Goal: Task Accomplishment & Management: Manage account settings

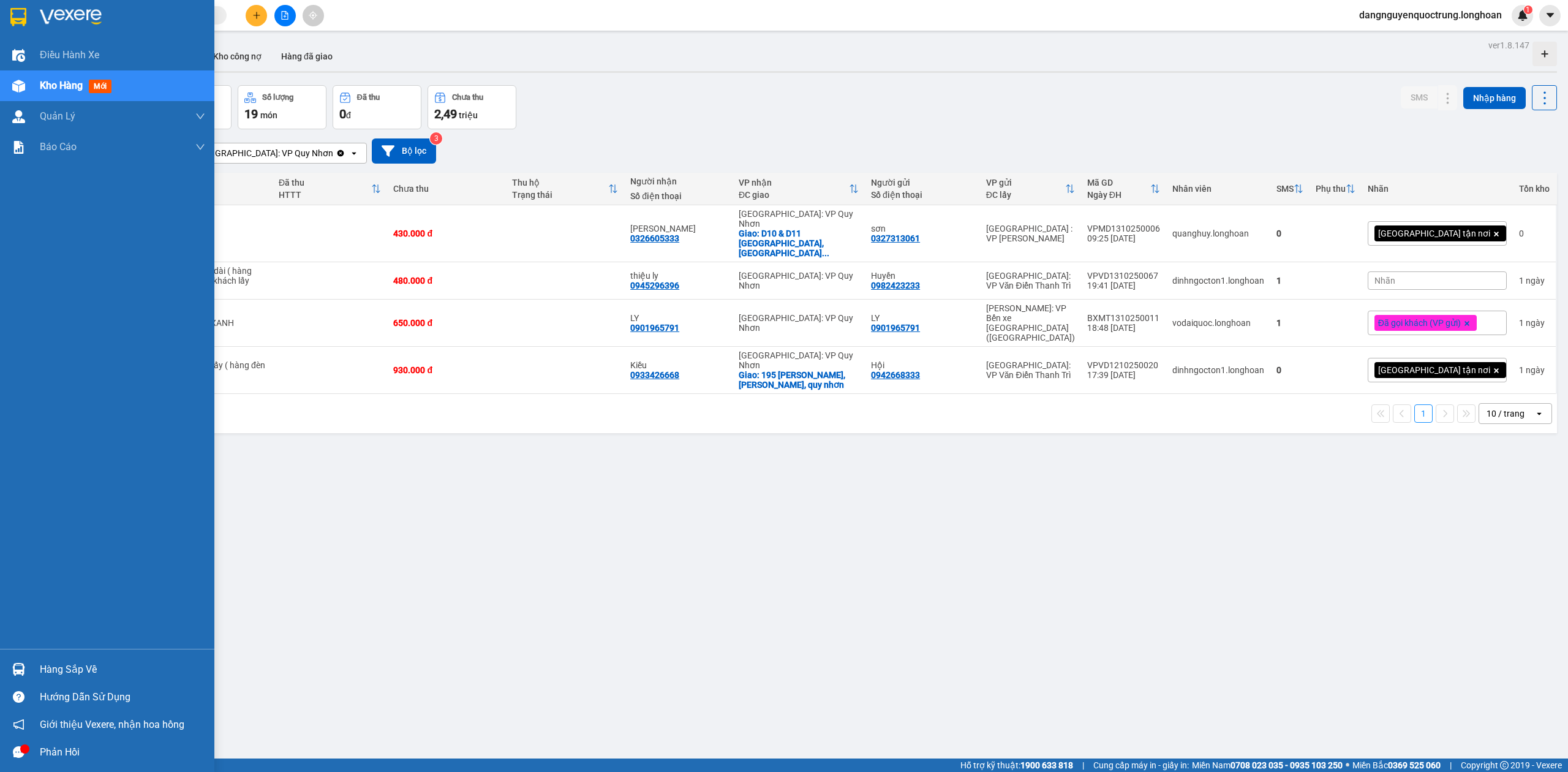
click at [8, 663] on div at bounding box center [19, 670] width 22 height 22
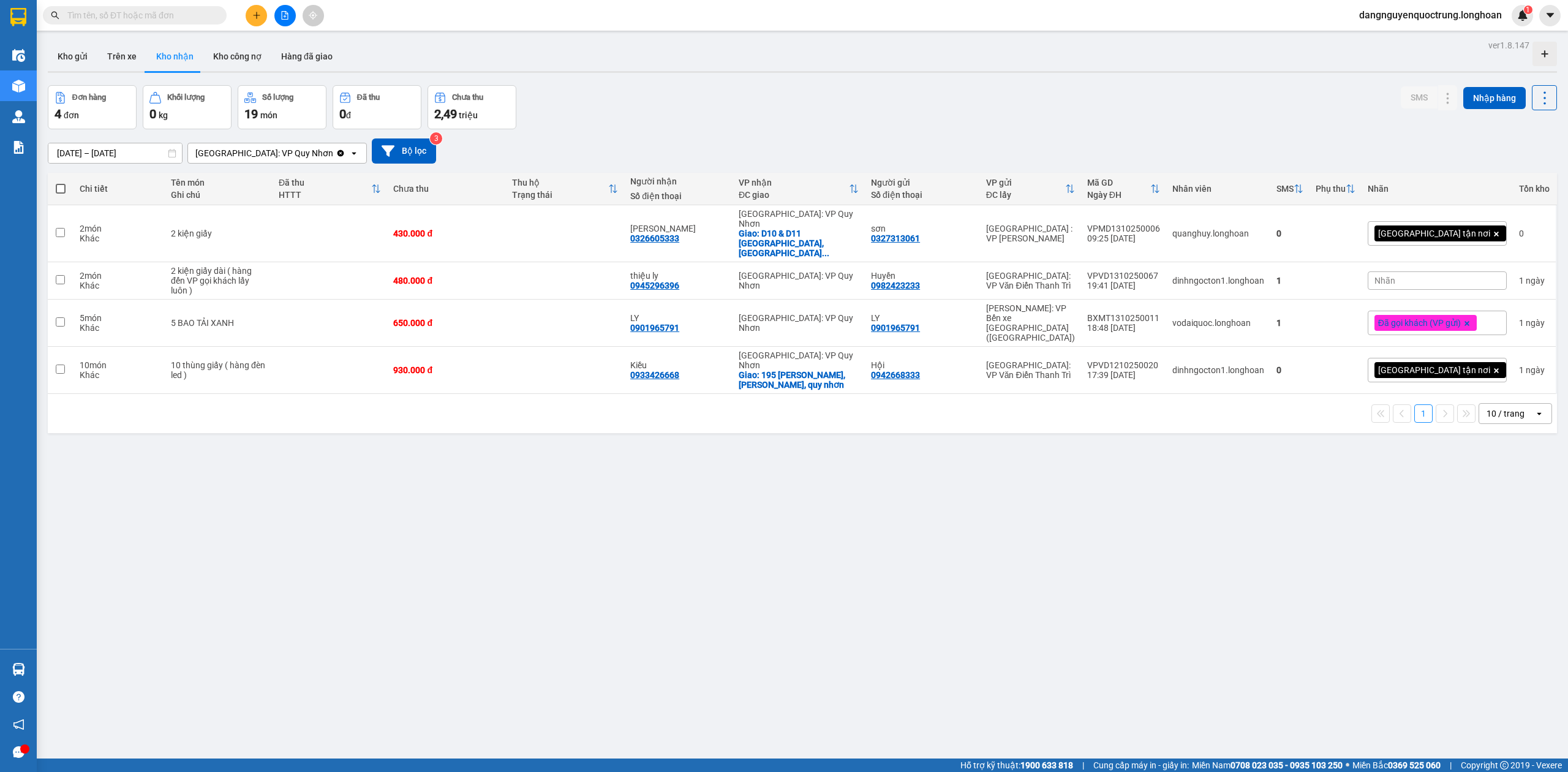
click at [931, 580] on section "Kết quả tìm kiếm ( 0 ) Bộ lọc No Data dangnguyenquoctrung.longhoan 1 Điều hành …" at bounding box center [784, 386] width 1568 height 772
click at [144, 21] on input "text" at bounding box center [139, 16] width 144 height 14
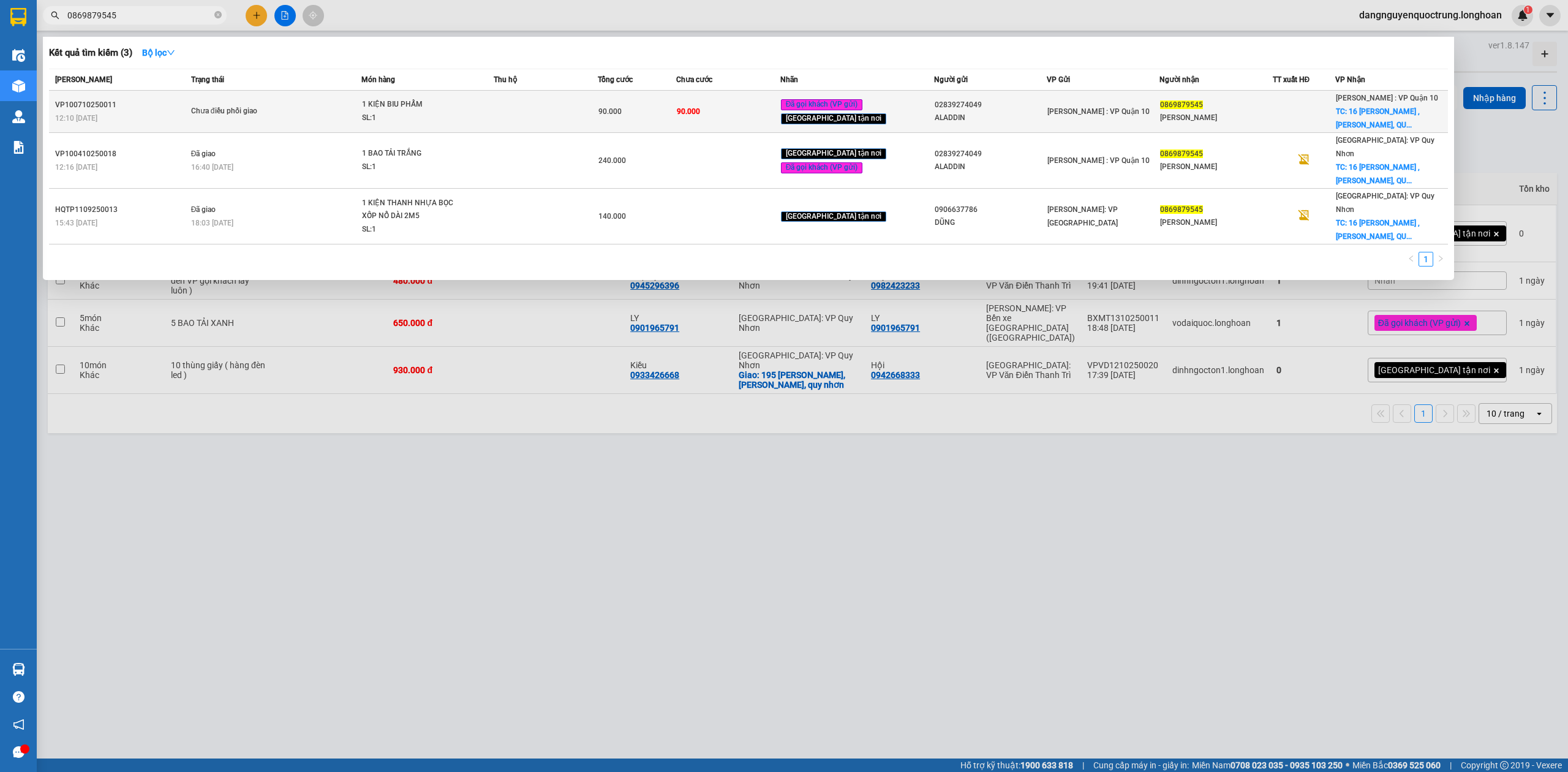
type input "0869879545"
click at [232, 98] on td "Chưa điều phối giao" at bounding box center [274, 111] width 174 height 42
click at [485, 102] on span "1 KIỆN BIU PHẨM SL: 1" at bounding box center [427, 111] width 130 height 26
click at [476, 108] on span "1 KIỆN BIU PHẨM SL: 1" at bounding box center [427, 111] width 130 height 26
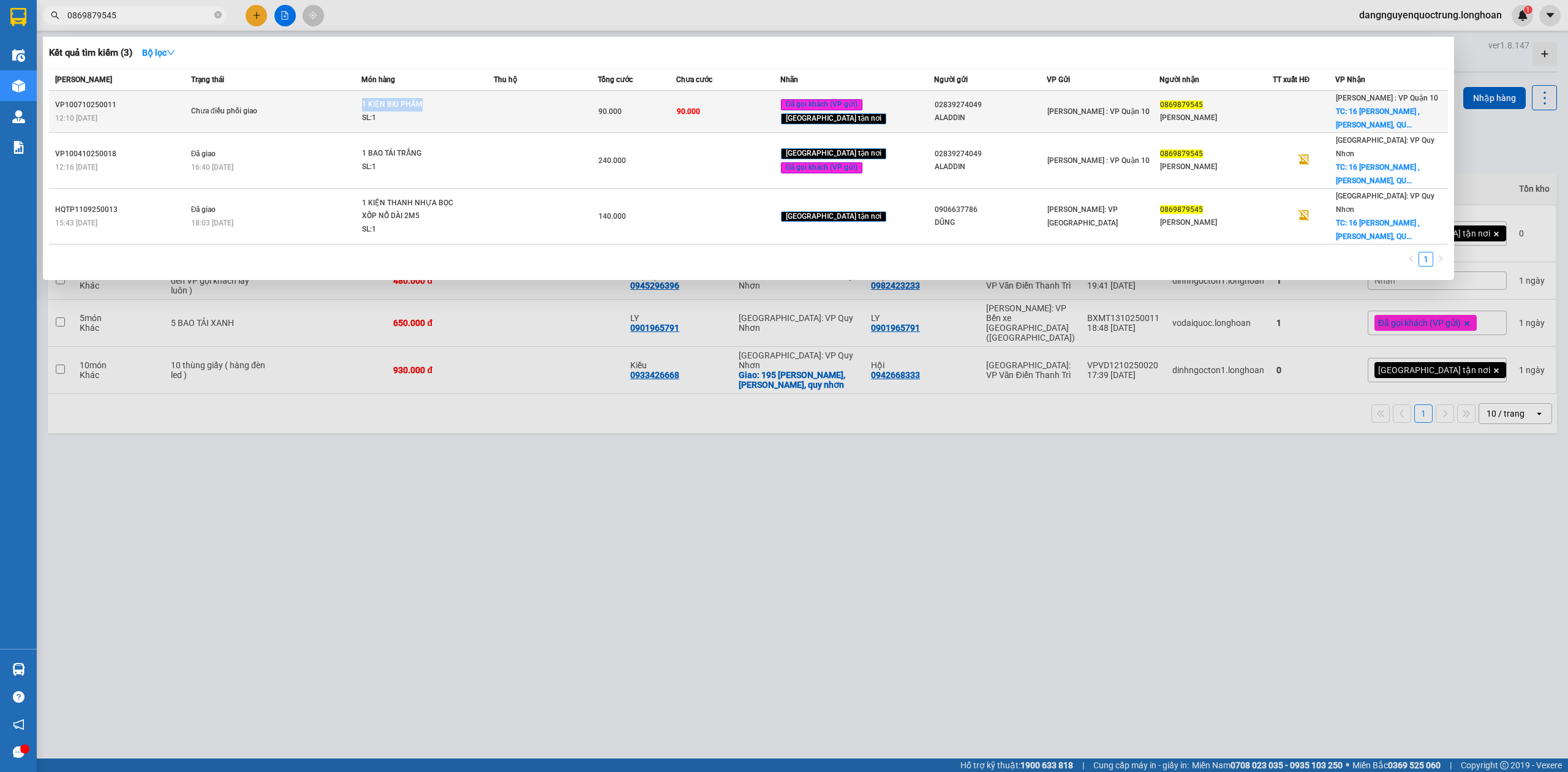
click at [476, 108] on span "1 KIỆN BIU PHẨM SL: 1" at bounding box center [427, 111] width 130 height 26
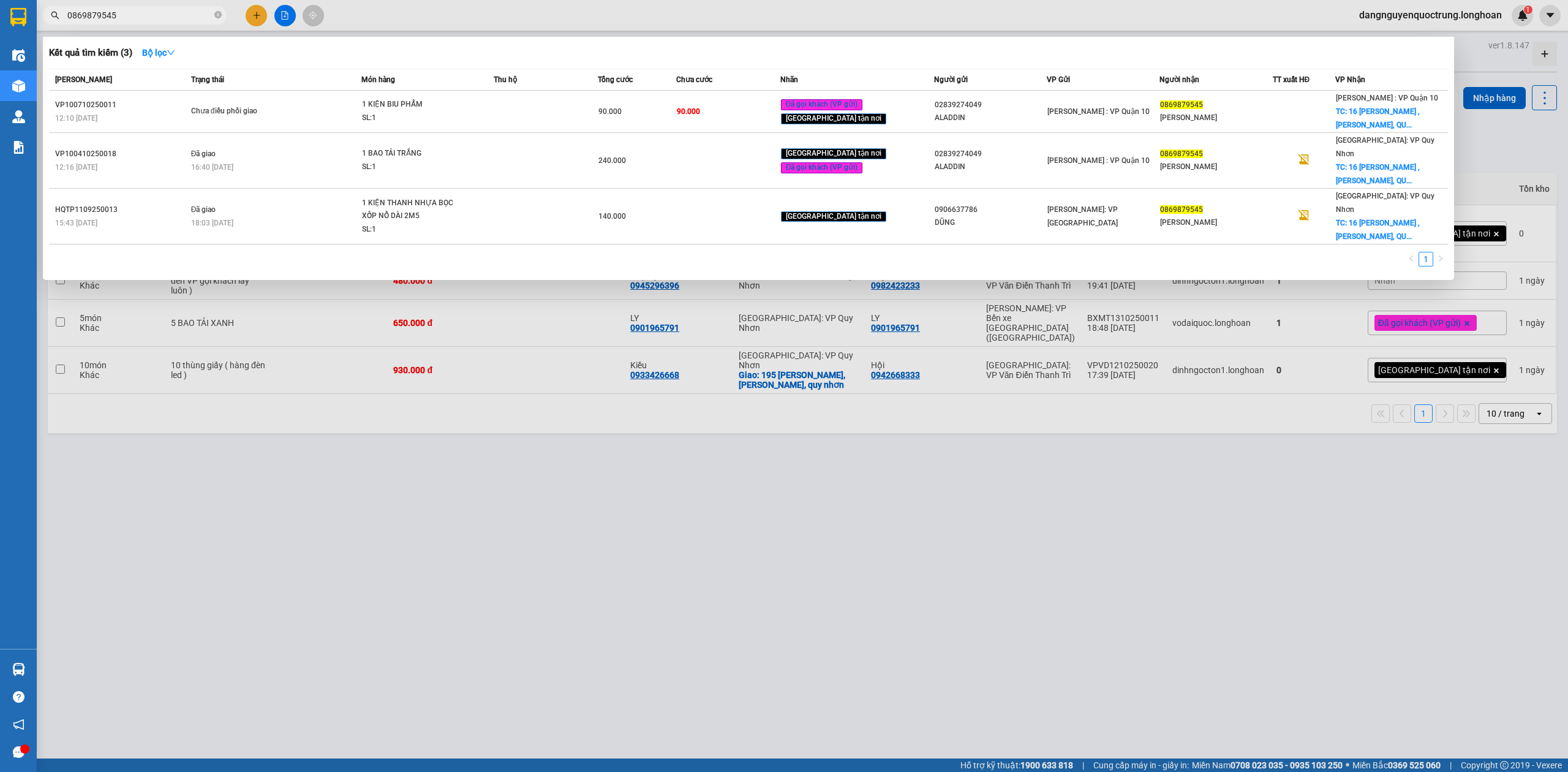
click at [590, 592] on div at bounding box center [784, 386] width 1568 height 772
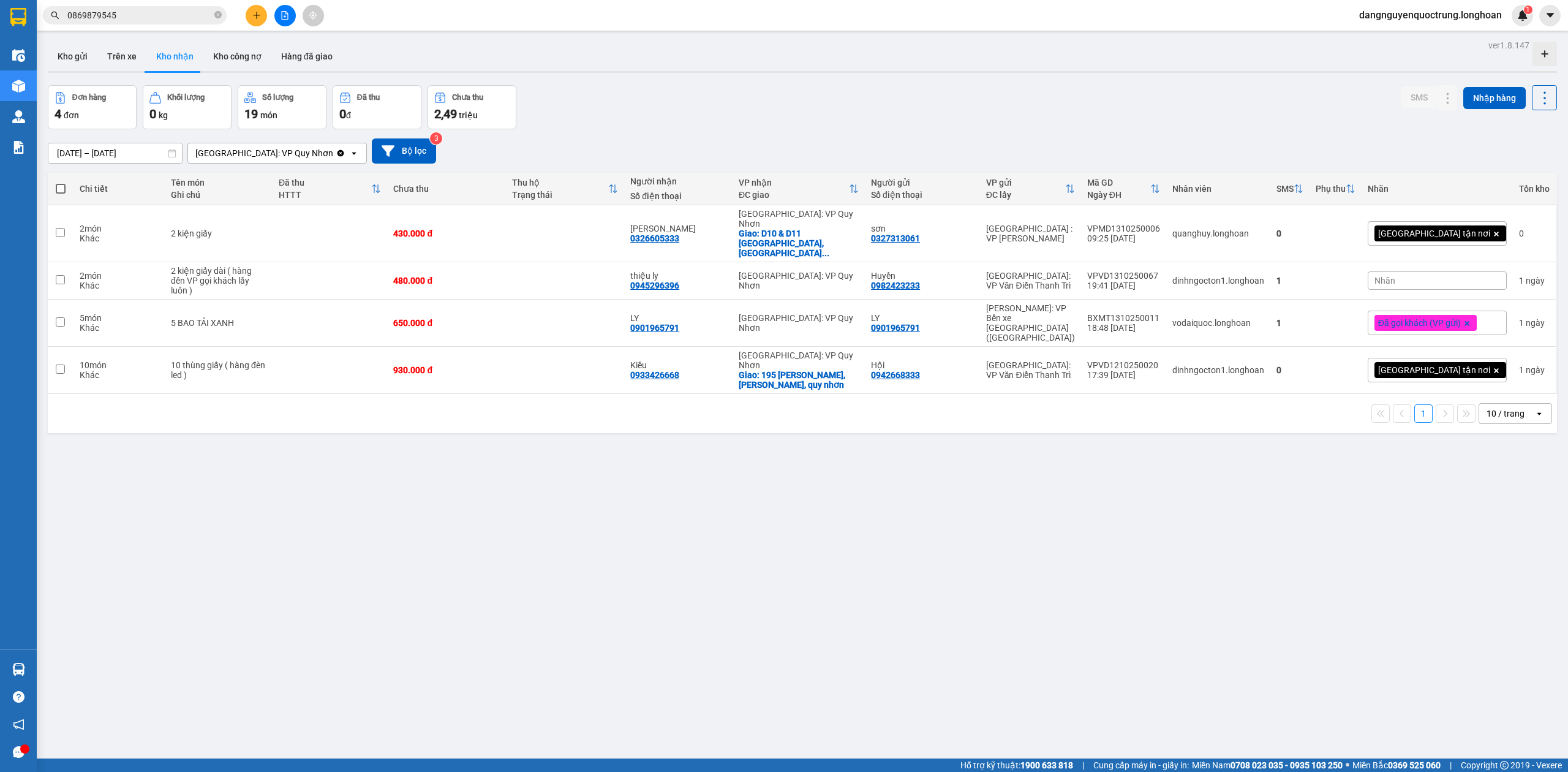
click at [1037, 559] on div "ver 1.8.147 Kho gửi Trên xe Kho nhận Kho công nợ Hàng đã giao Đơn hàng 4 đơn Kh…" at bounding box center [801, 423] width 1518 height 772
click at [1415, 223] on button at bounding box center [1423, 234] width 17 height 22
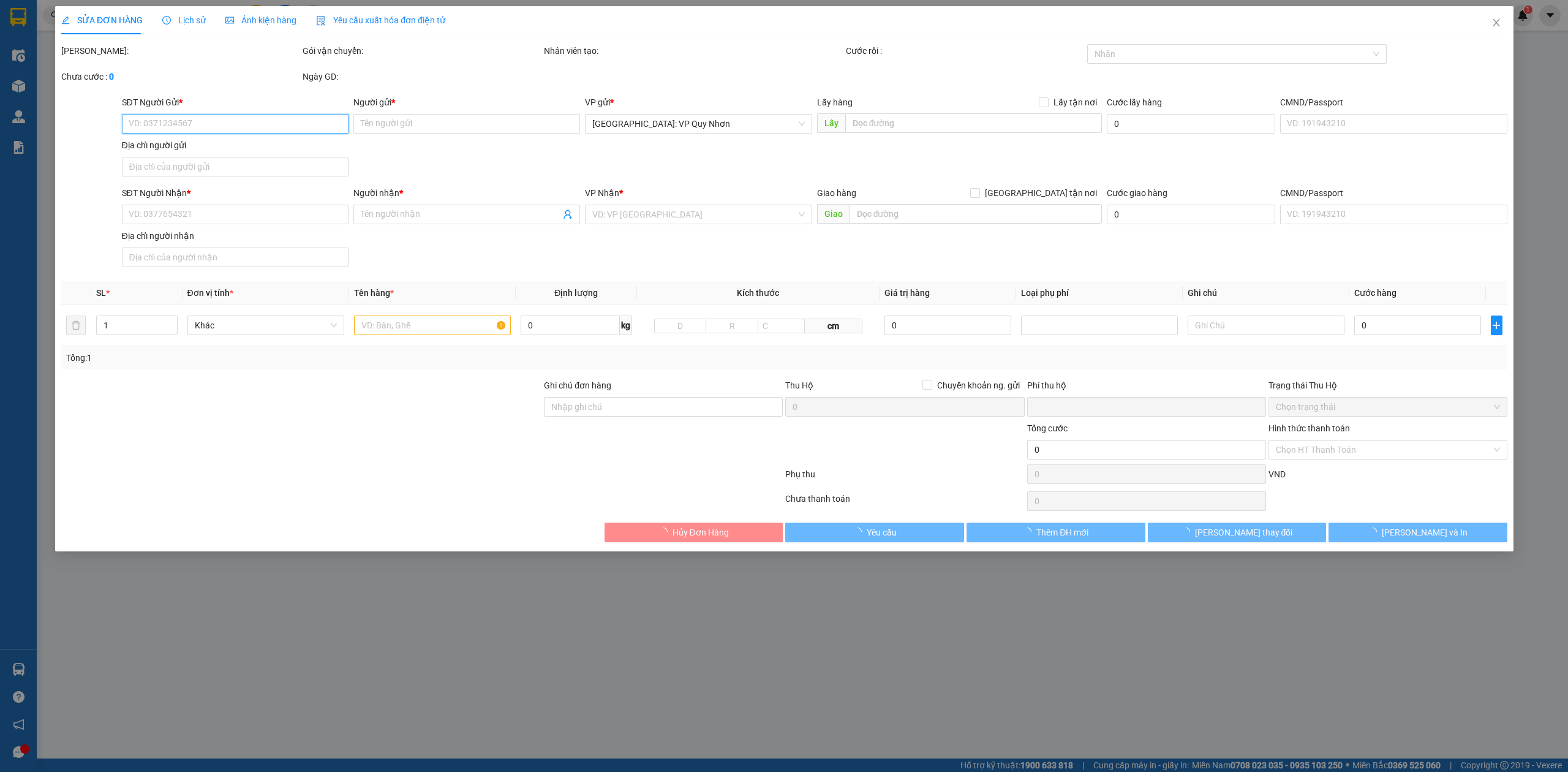
type input "0327313061"
type input "sơn"
type input "0326605333"
type input "[PERSON_NAME]"
checkbox input "true"
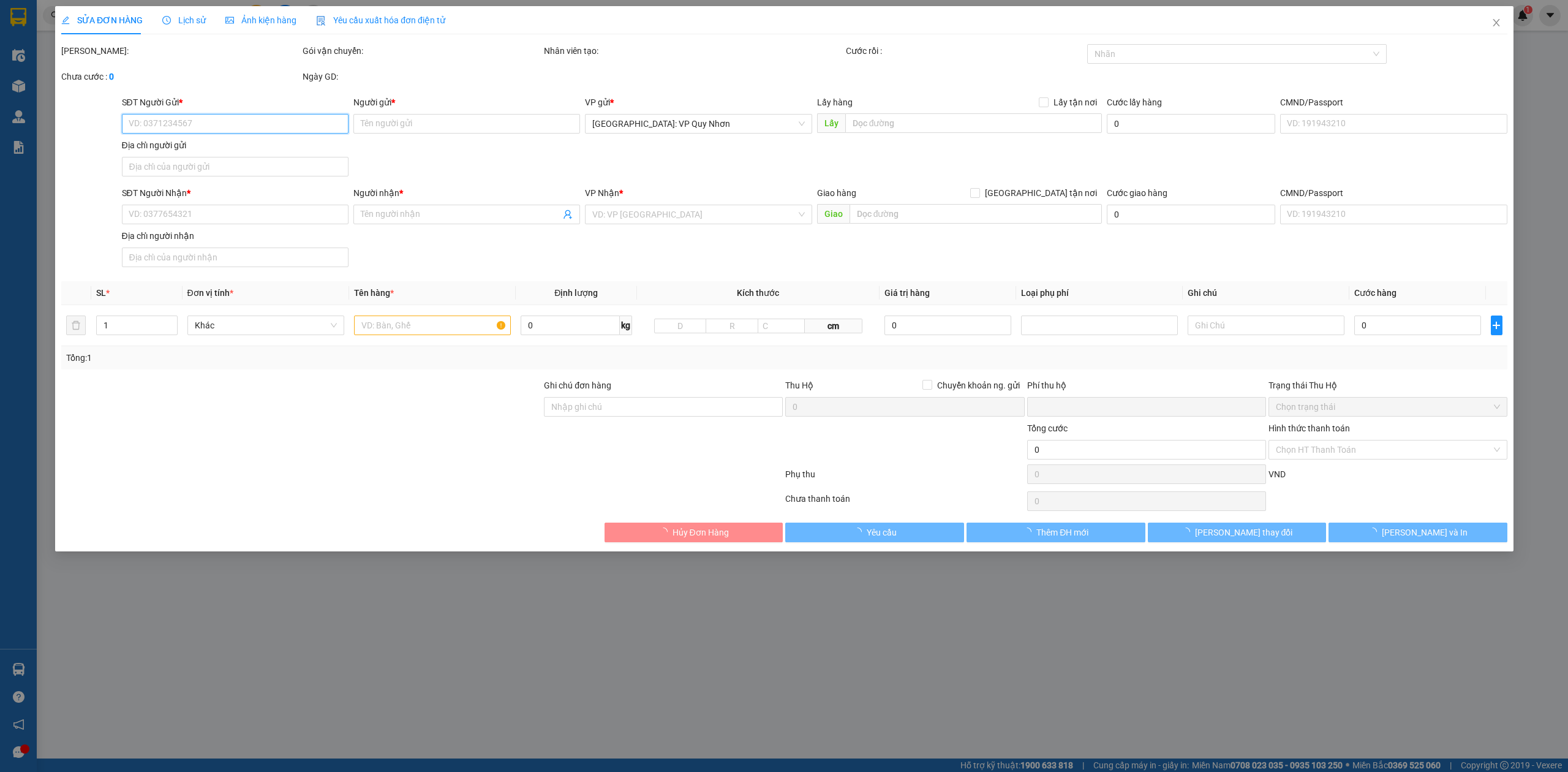
type input "D10 & D11 [GEOGRAPHIC_DATA], [GEOGRAPHIC_DATA], [GEOGRAPHIC_DATA], [GEOGRAPHIC_…"
type input "hàng ko đồng kiểm giao nguyên kiện hư vỡ k đền"
type input "0"
type input "430.000"
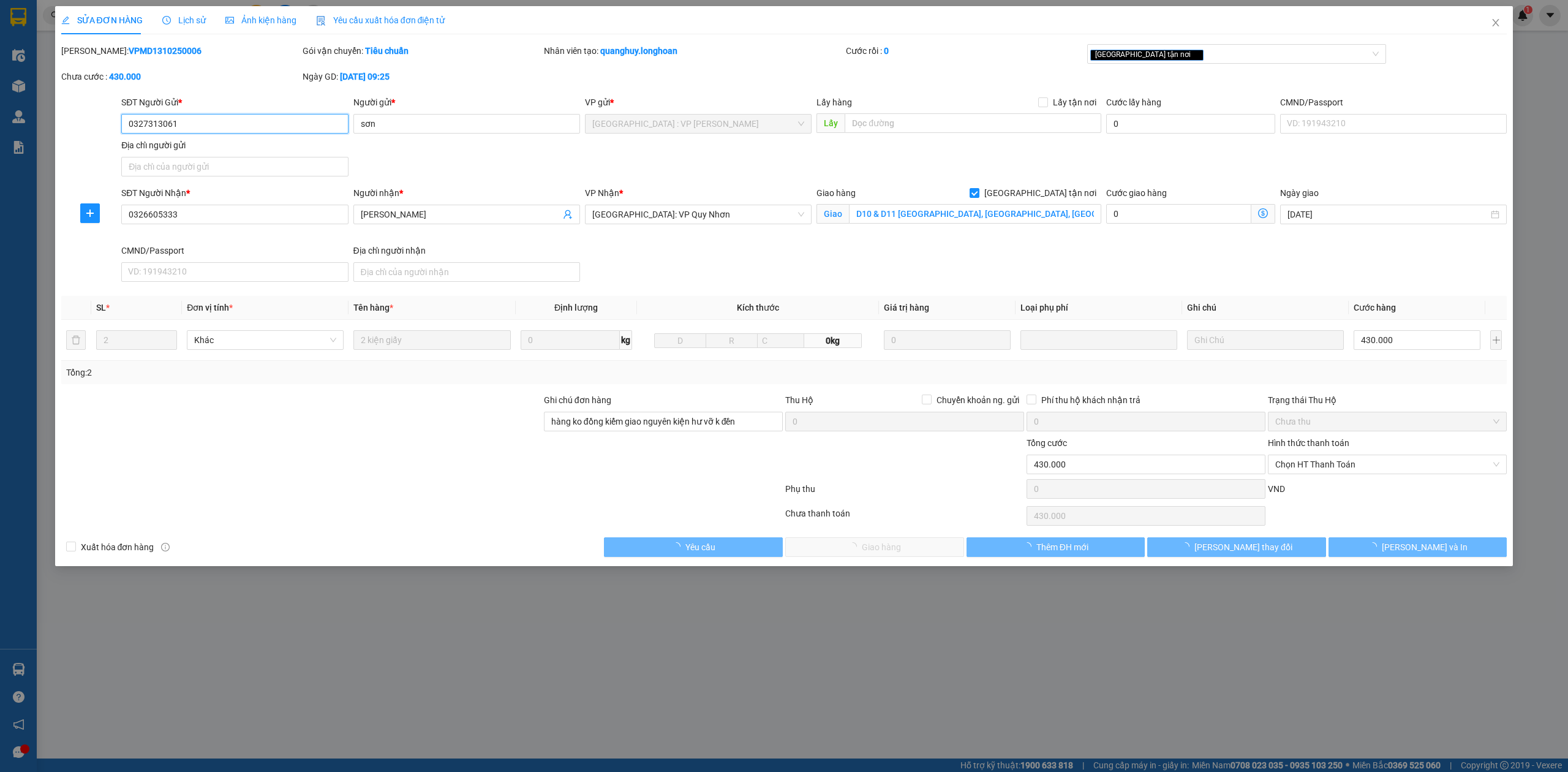
click at [1340, 466] on span "Chọn HT Thanh Toán" at bounding box center [1386, 465] width 224 height 18
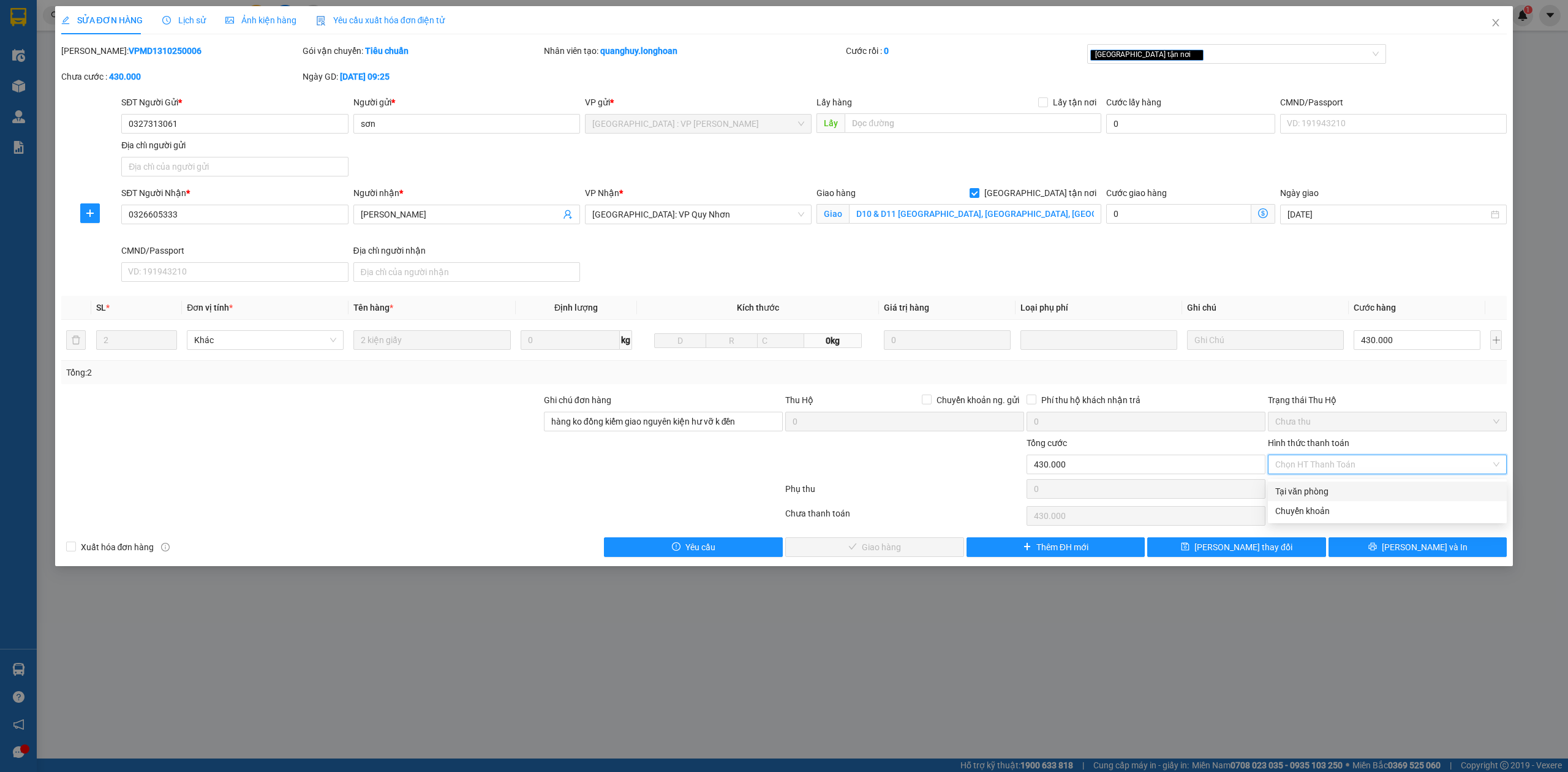
click at [1333, 487] on div "Tại văn phòng" at bounding box center [1386, 491] width 224 height 14
type input "0"
click at [900, 547] on span "[PERSON_NAME] và Giao hàng" at bounding box center [881, 547] width 117 height 14
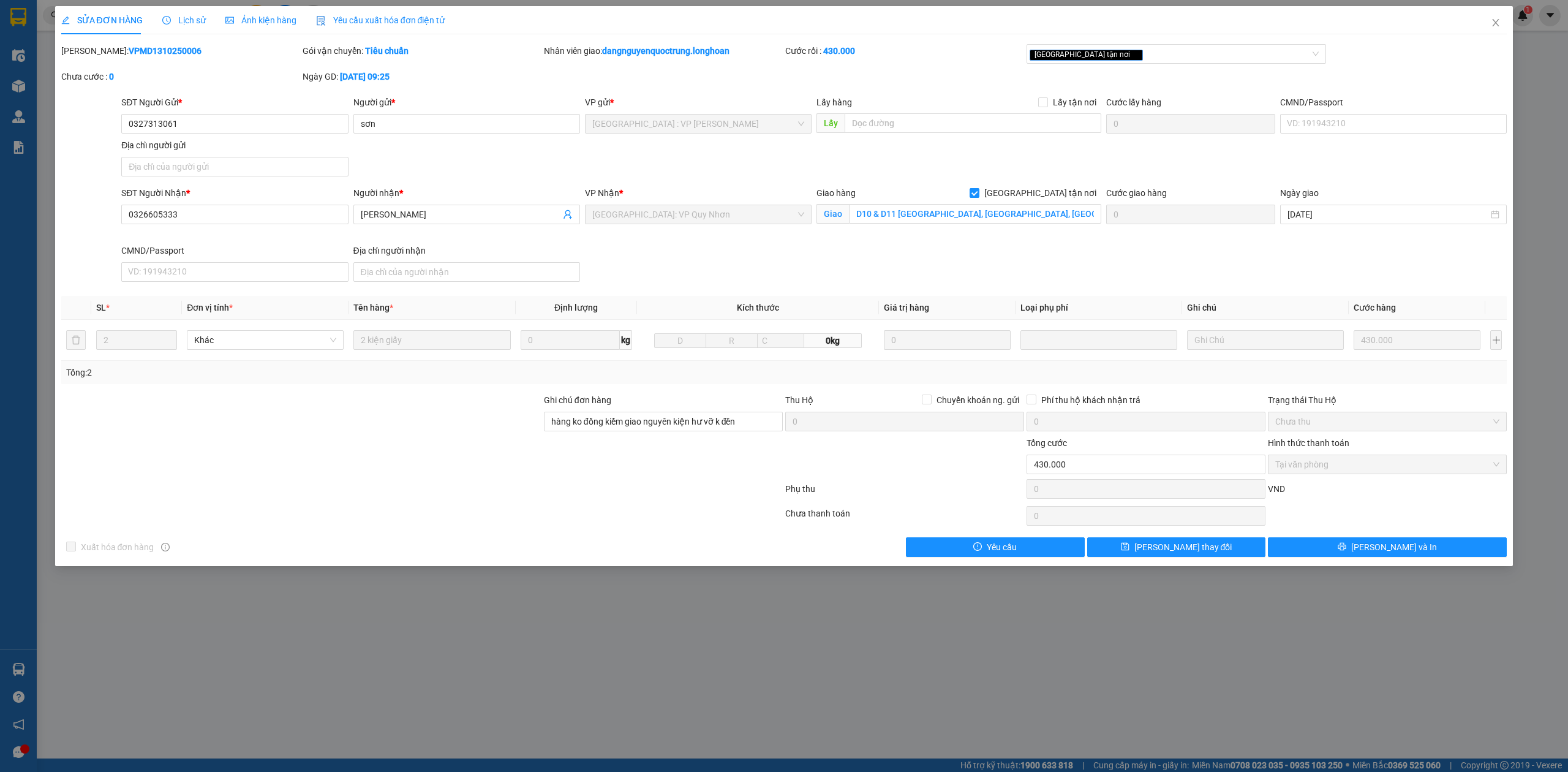
click at [947, 636] on div "SỬA ĐƠN HÀNG Lịch sử Ảnh kiện hàng Yêu cầu xuất hóa đơn điện tử Total Paid Fee …" at bounding box center [784, 386] width 1568 height 772
click at [1499, 21] on icon "close" at bounding box center [1495, 23] width 10 height 10
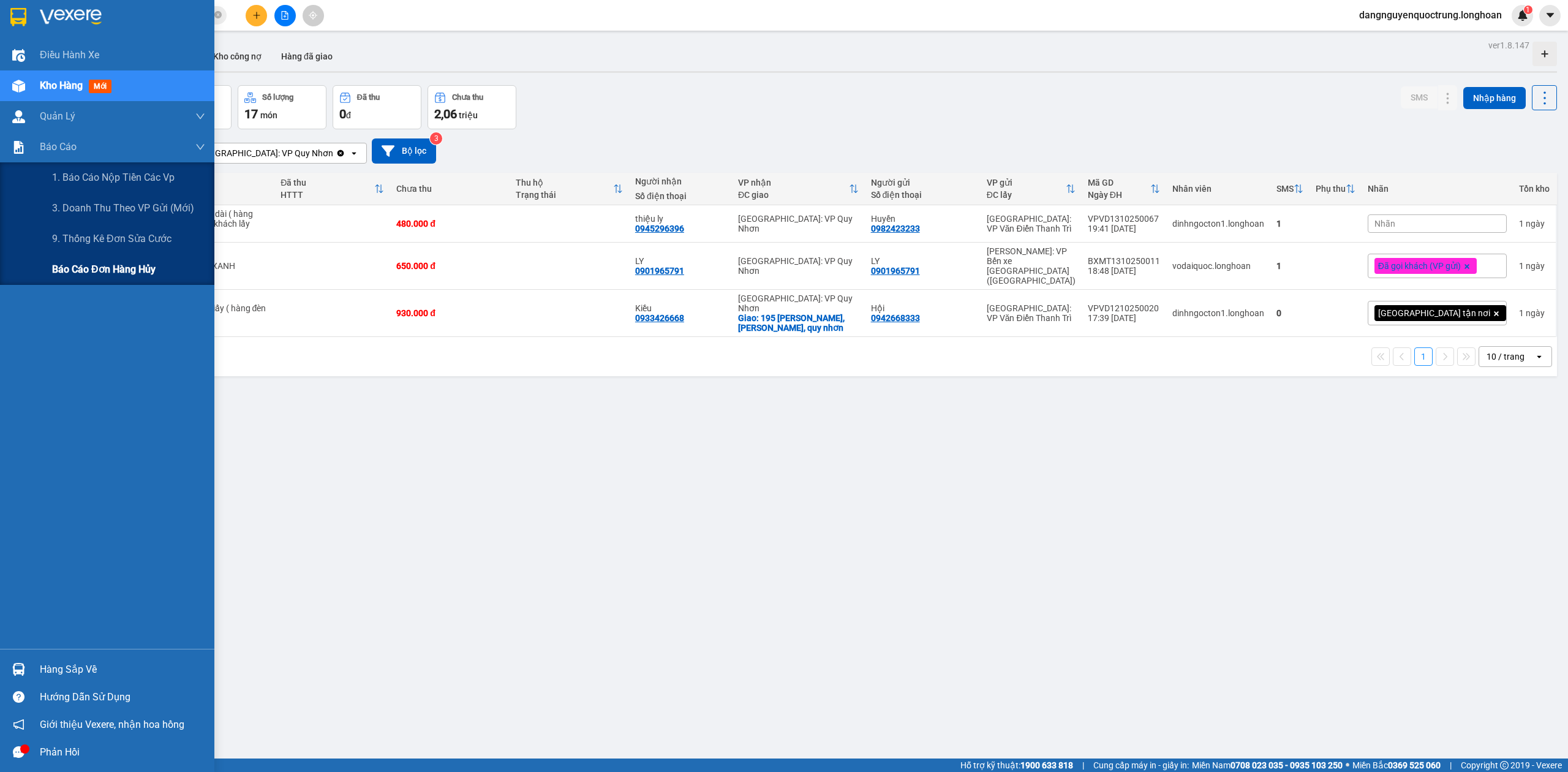
click at [78, 262] on span "Báo cáo đơn hàng hủy" at bounding box center [103, 269] width 103 height 15
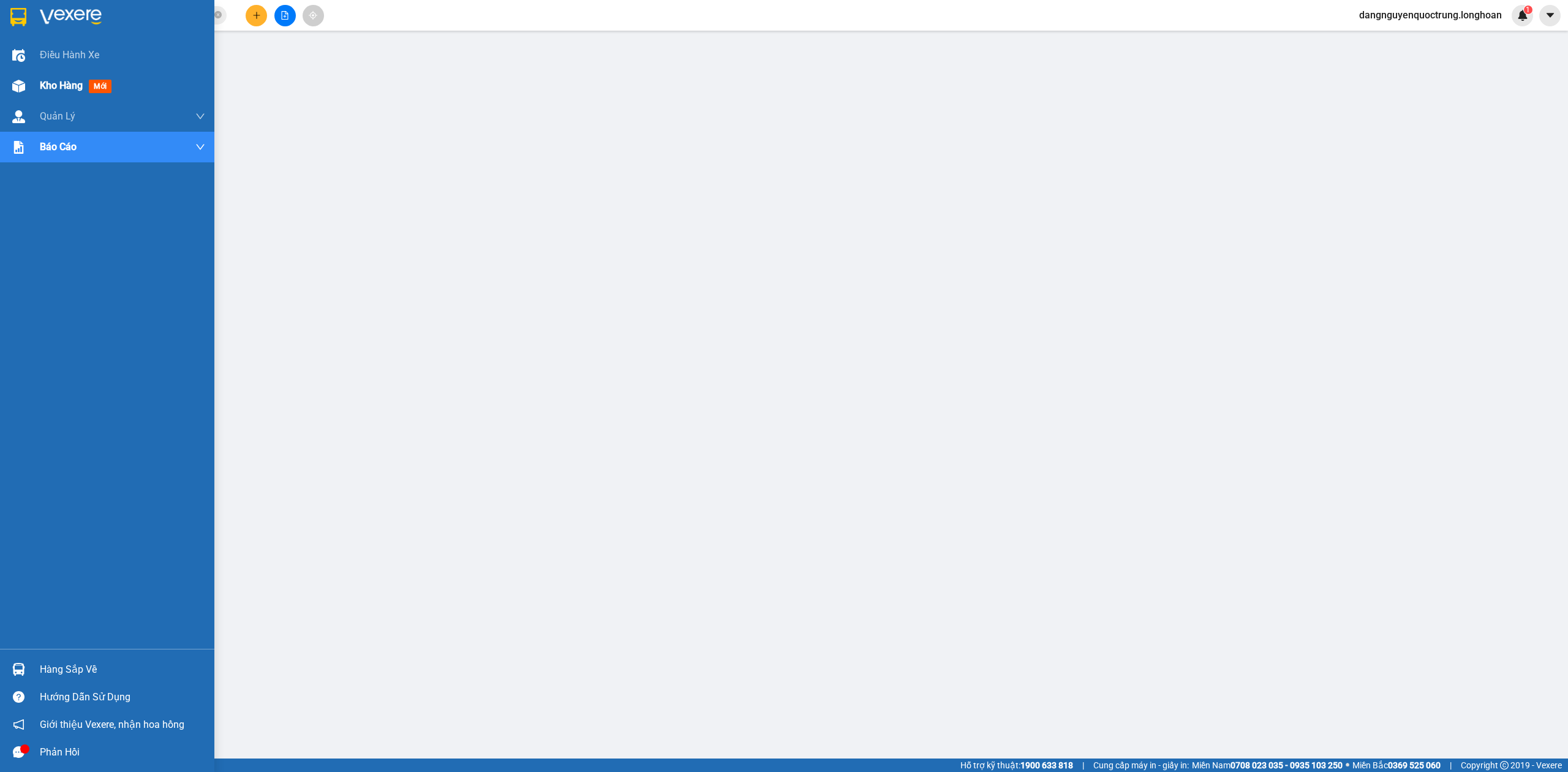
click at [75, 78] on div "Kho hàng mới" at bounding box center [78, 85] width 77 height 15
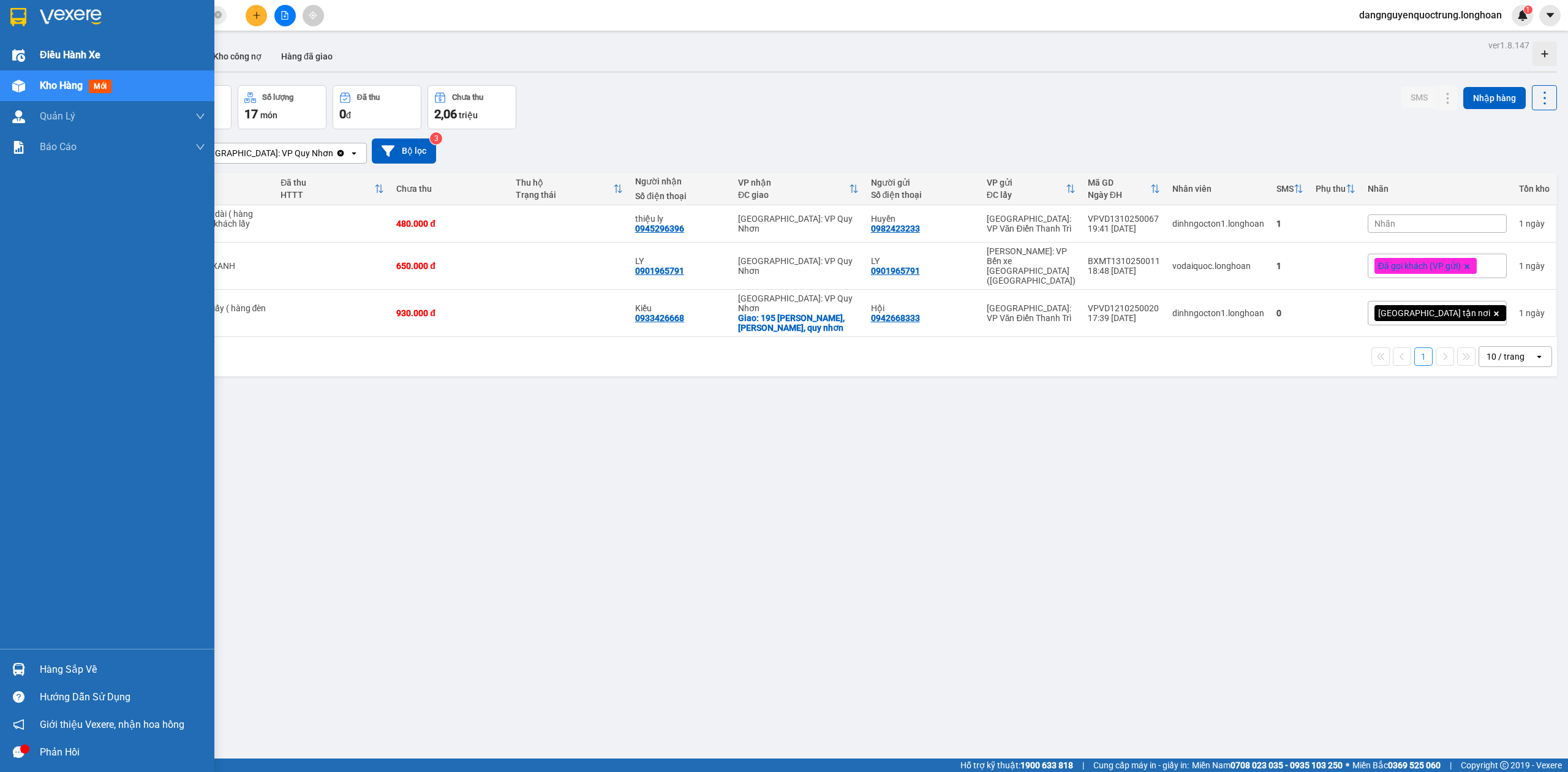
click at [67, 47] on span "Điều hành xe" at bounding box center [70, 54] width 61 height 15
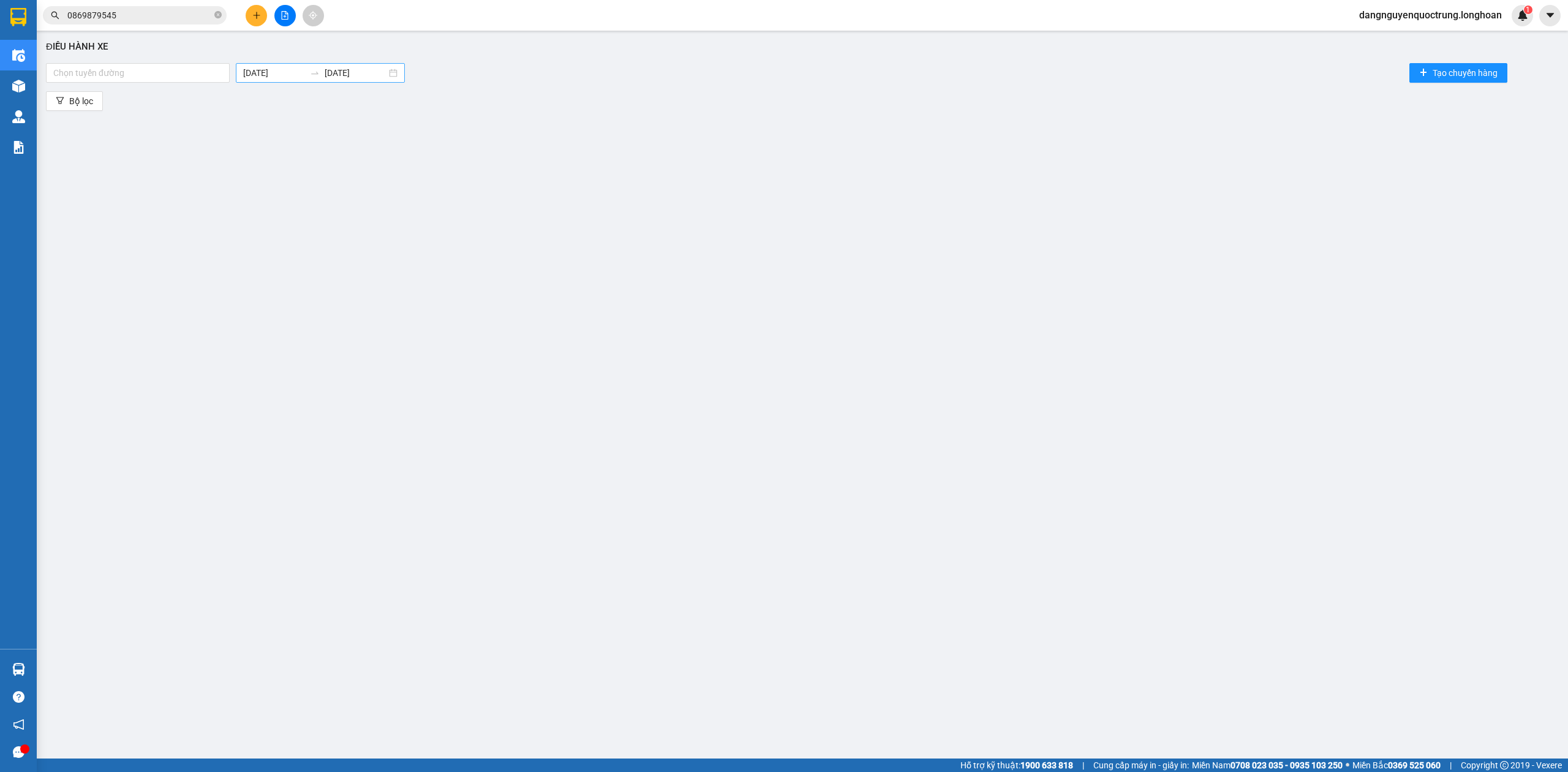
click at [287, 72] on body "Kết quả tìm kiếm ( 3 ) Bộ lọc Mã ĐH Trạng thái Món hàng Thu hộ Tổng cước Chưa c…" at bounding box center [784, 386] width 1568 height 772
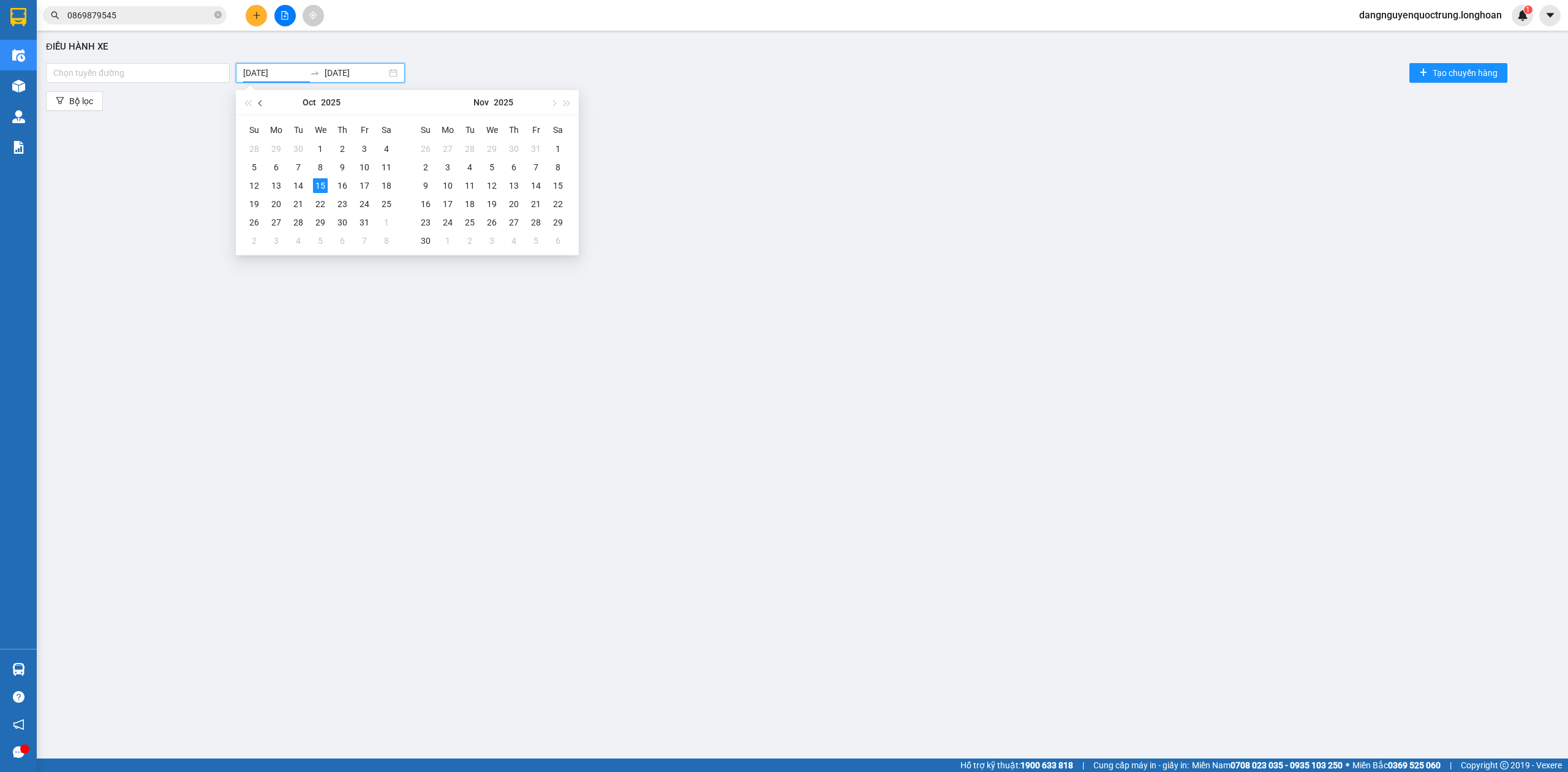
click at [259, 102] on span "button" at bounding box center [261, 102] width 6 height 6
type input "[DATE]"
click at [256, 179] on div "10" at bounding box center [254, 185] width 15 height 15
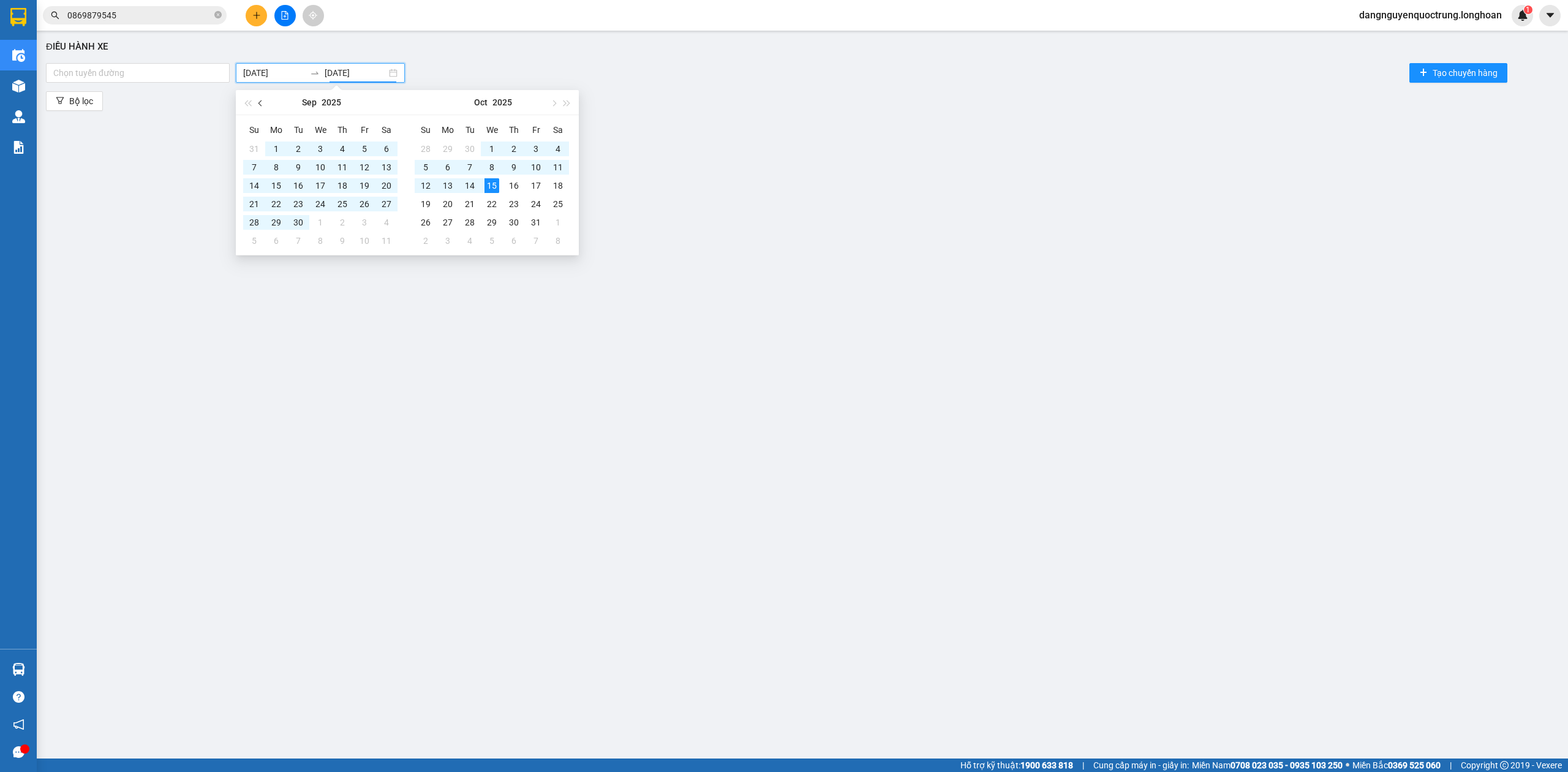
click at [261, 101] on span "button" at bounding box center [261, 102] width 6 height 6
type input "[DATE]"
click at [250, 184] on div "10" at bounding box center [254, 185] width 15 height 15
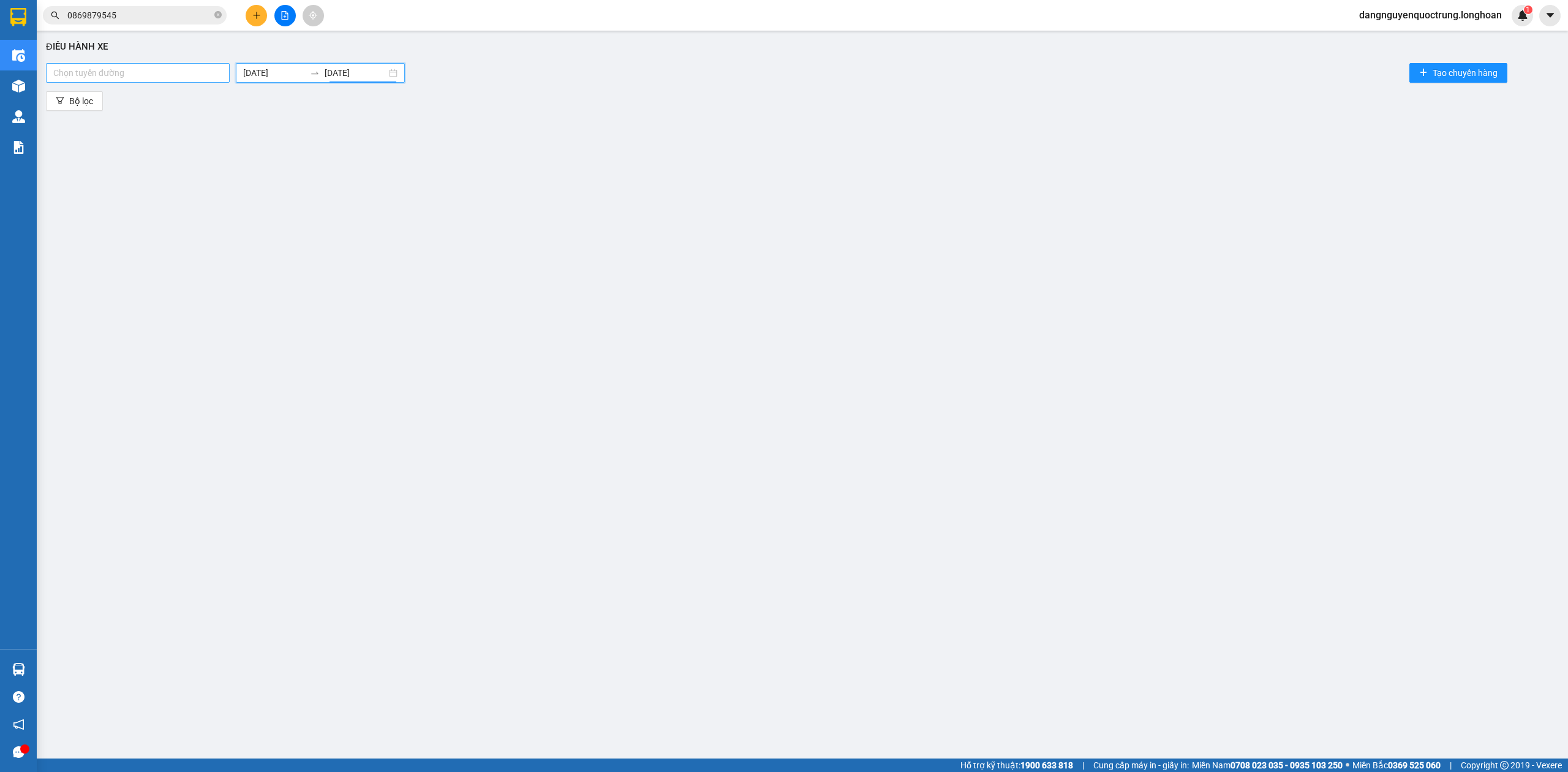
click at [136, 70] on div at bounding box center [137, 73] width 178 height 15
type input "b"
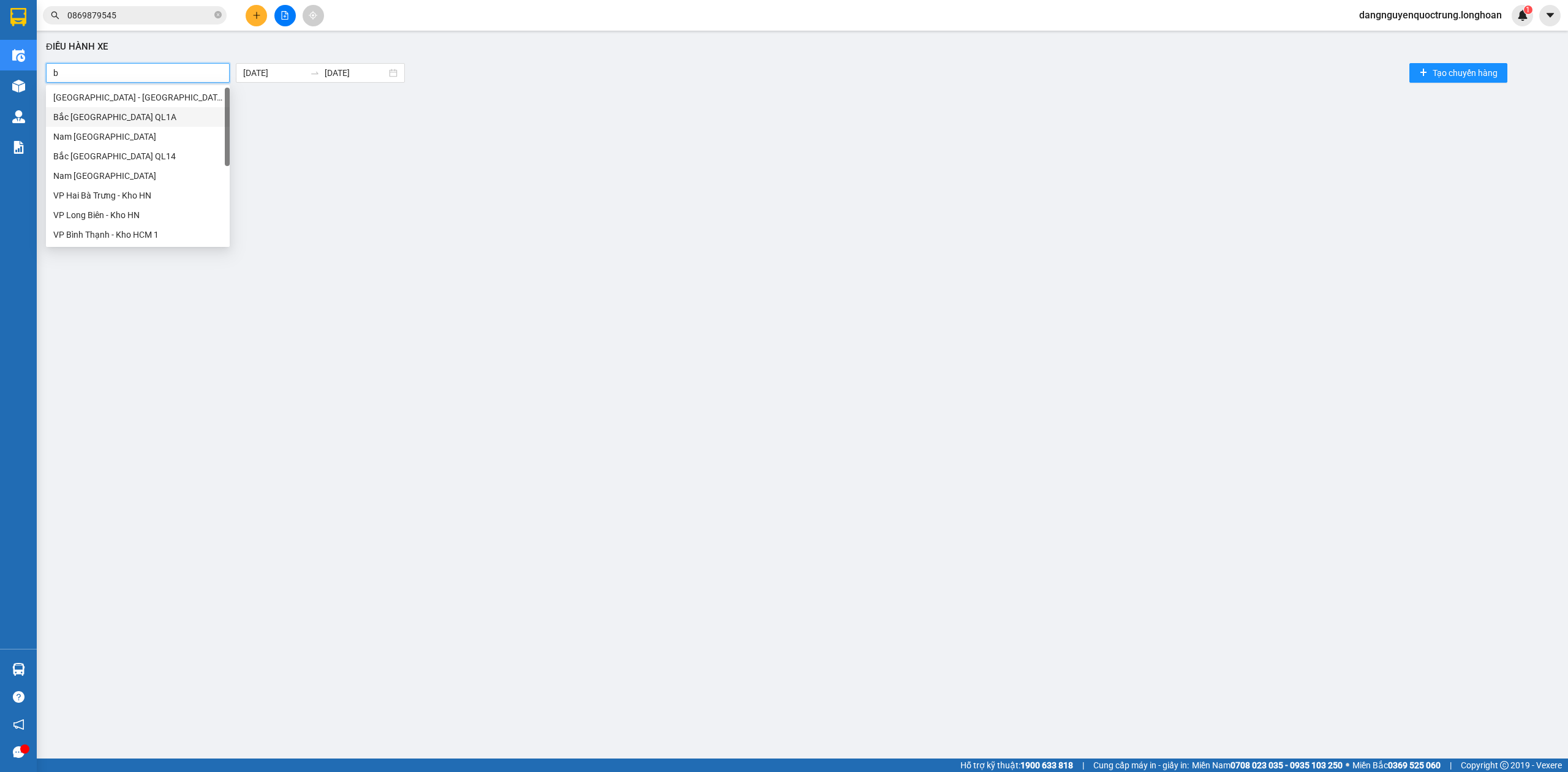
click at [135, 118] on div "Bắc [GEOGRAPHIC_DATA] QL1A" at bounding box center [138, 117] width 169 height 14
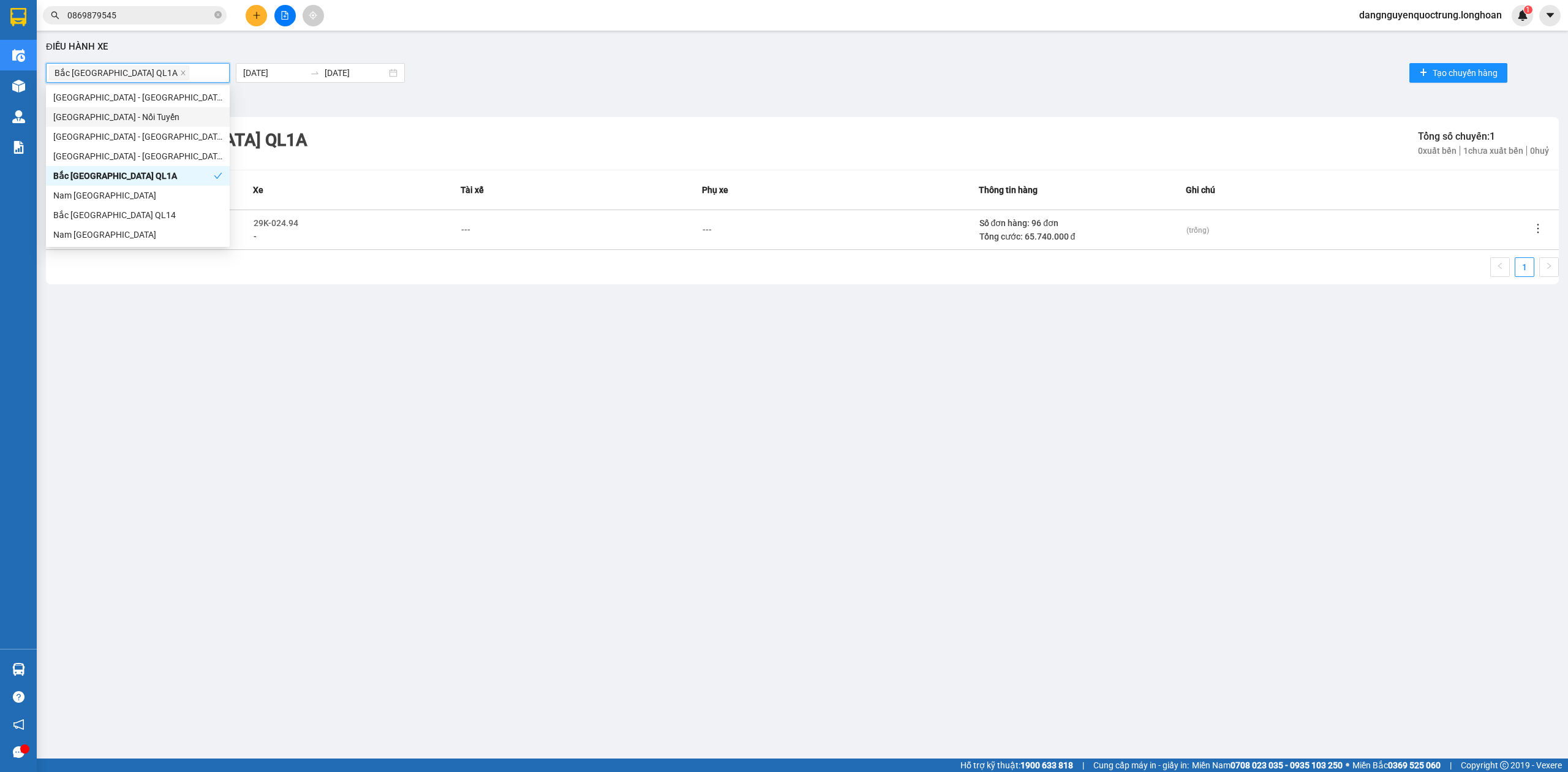
click at [625, 53] on div "Điều hành xe" at bounding box center [801, 47] width 1512 height 15
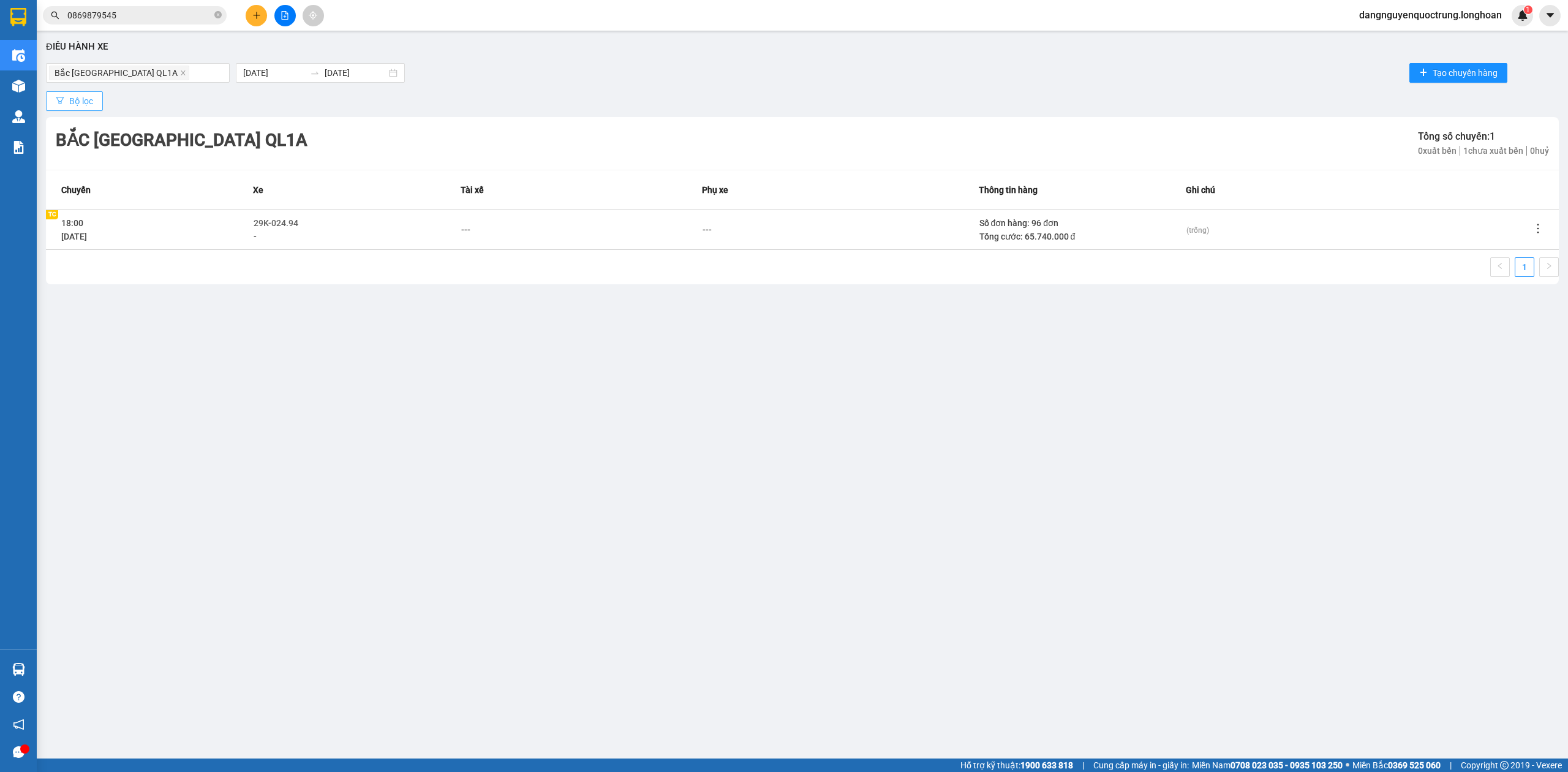
click at [79, 96] on span "Bộ lọc" at bounding box center [82, 101] width 24 height 14
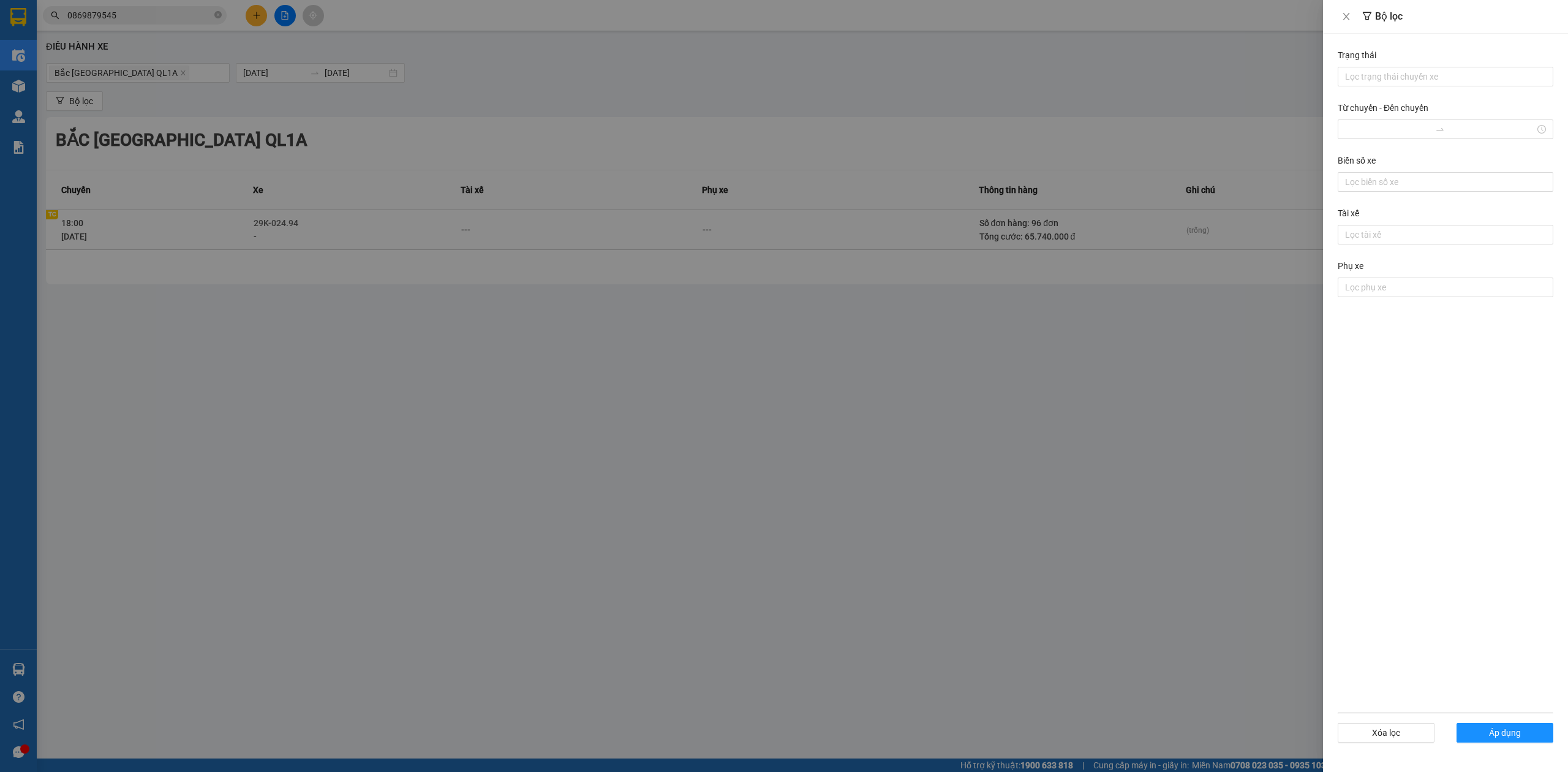
click at [840, 65] on div at bounding box center [784, 386] width 1568 height 772
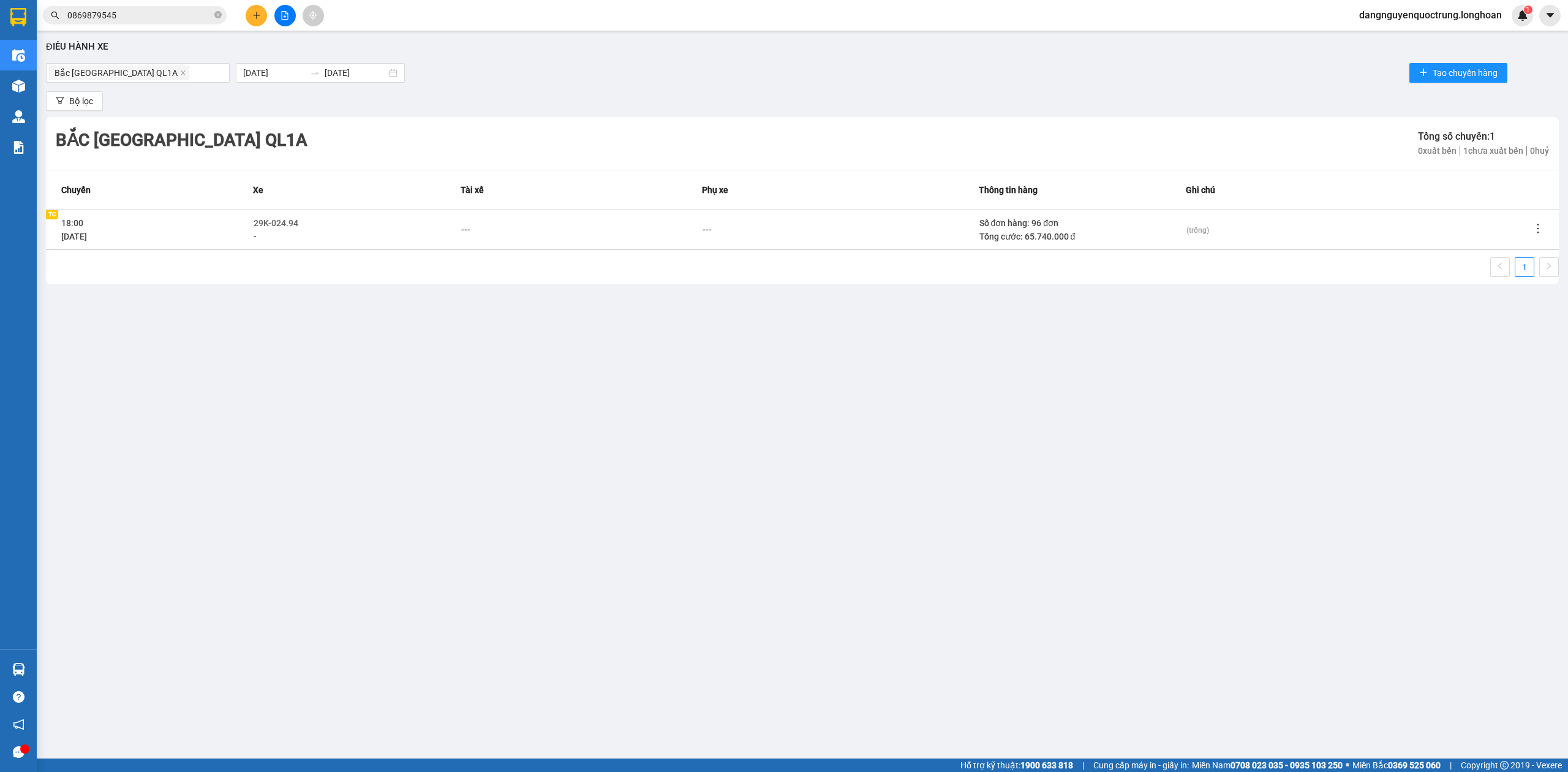
click at [1026, 464] on div "Điều hành xe [GEOGRAPHIC_DATA] QL1A [DATE] [DATE] Tạo chuyến hàng Bộ lọc [GEOGR…" at bounding box center [801, 372] width 1518 height 672
click at [181, 74] on icon "close" at bounding box center [183, 73] width 4 height 4
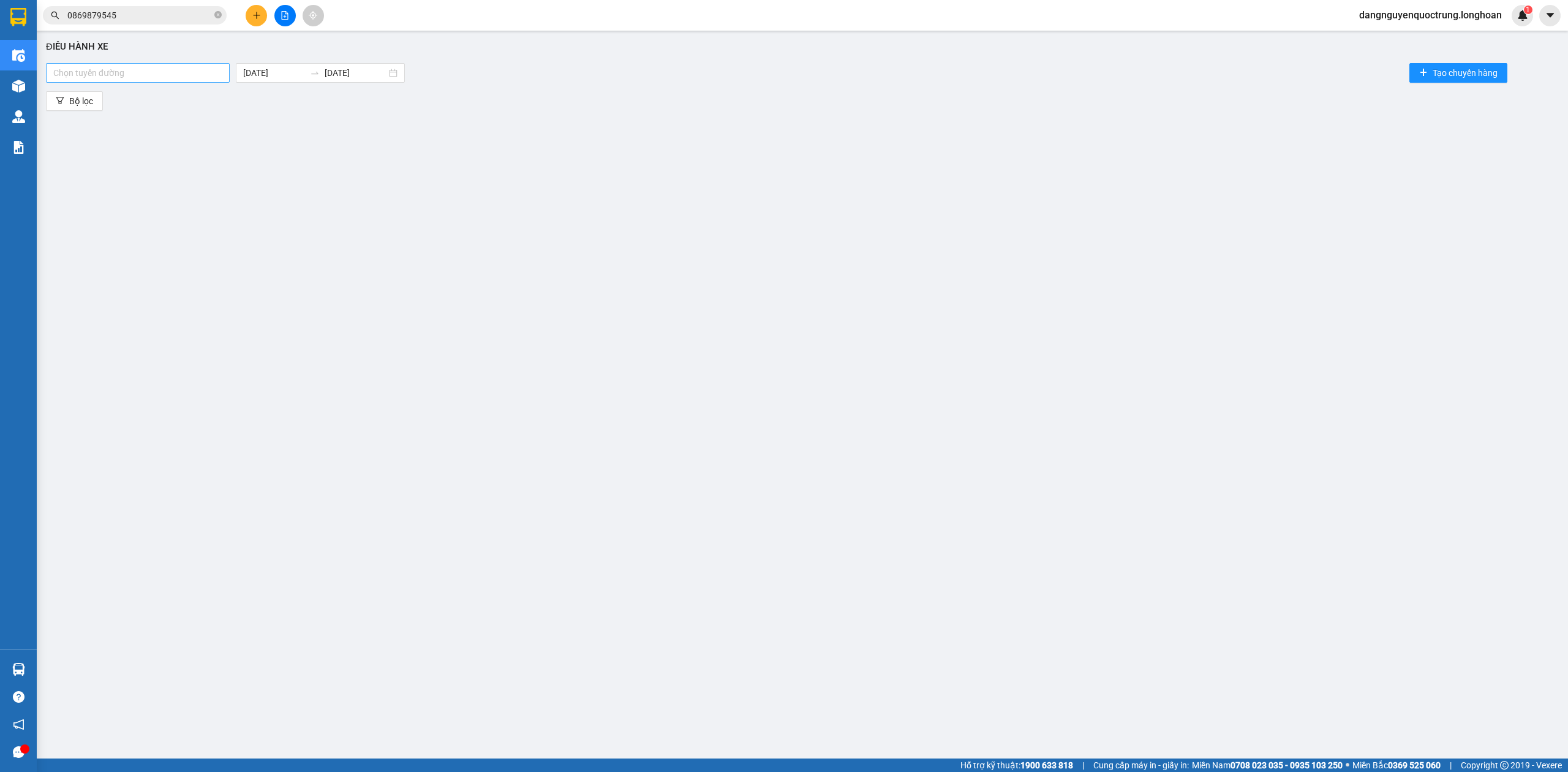
click at [686, 480] on div "Điều hành xe Chọn tuyến đường [DATE] [DATE] Tạo chuyến hàng Bộ lọc" at bounding box center [801, 372] width 1518 height 672
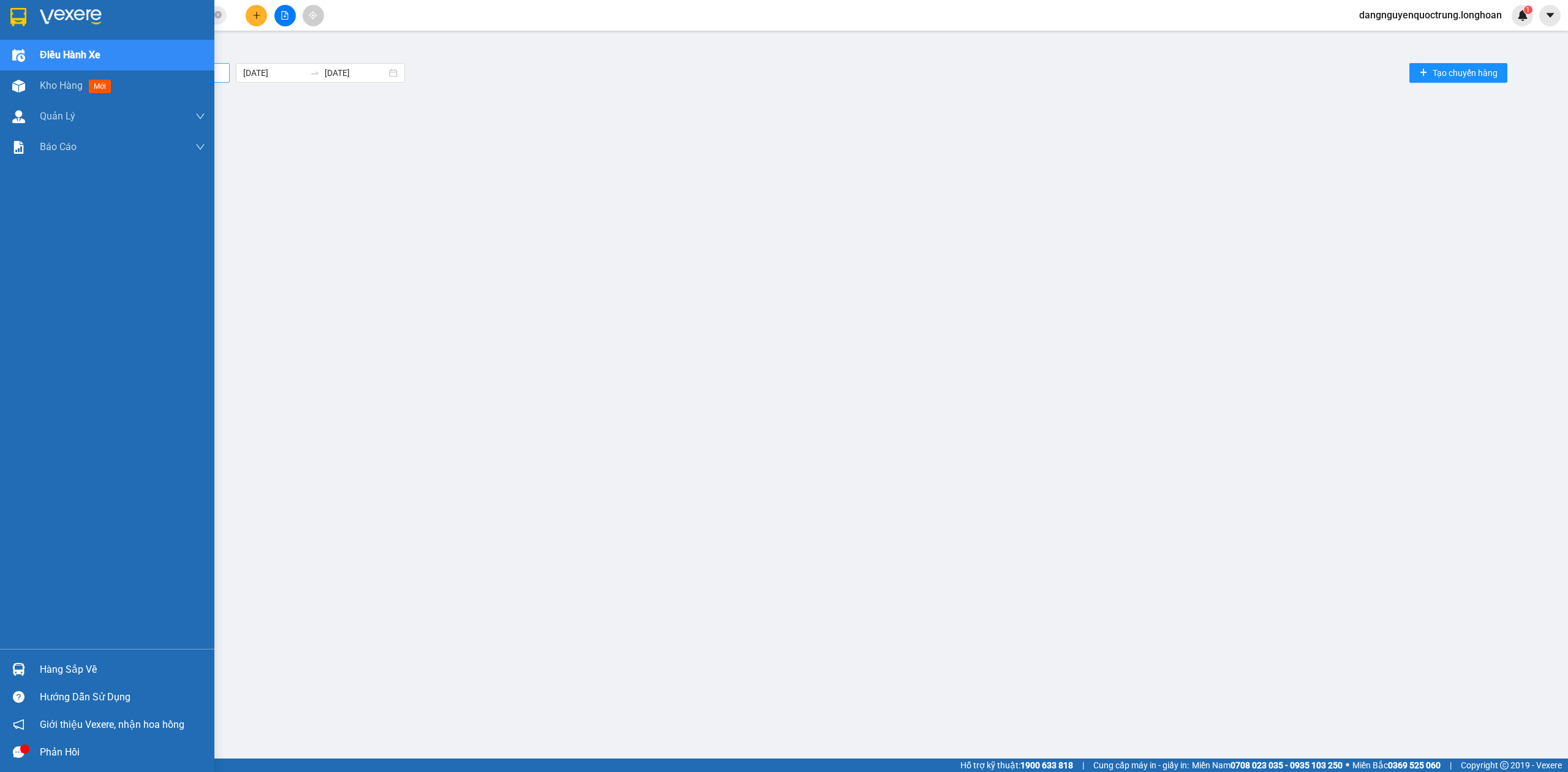
click at [8, 665] on div at bounding box center [19, 670] width 22 height 22
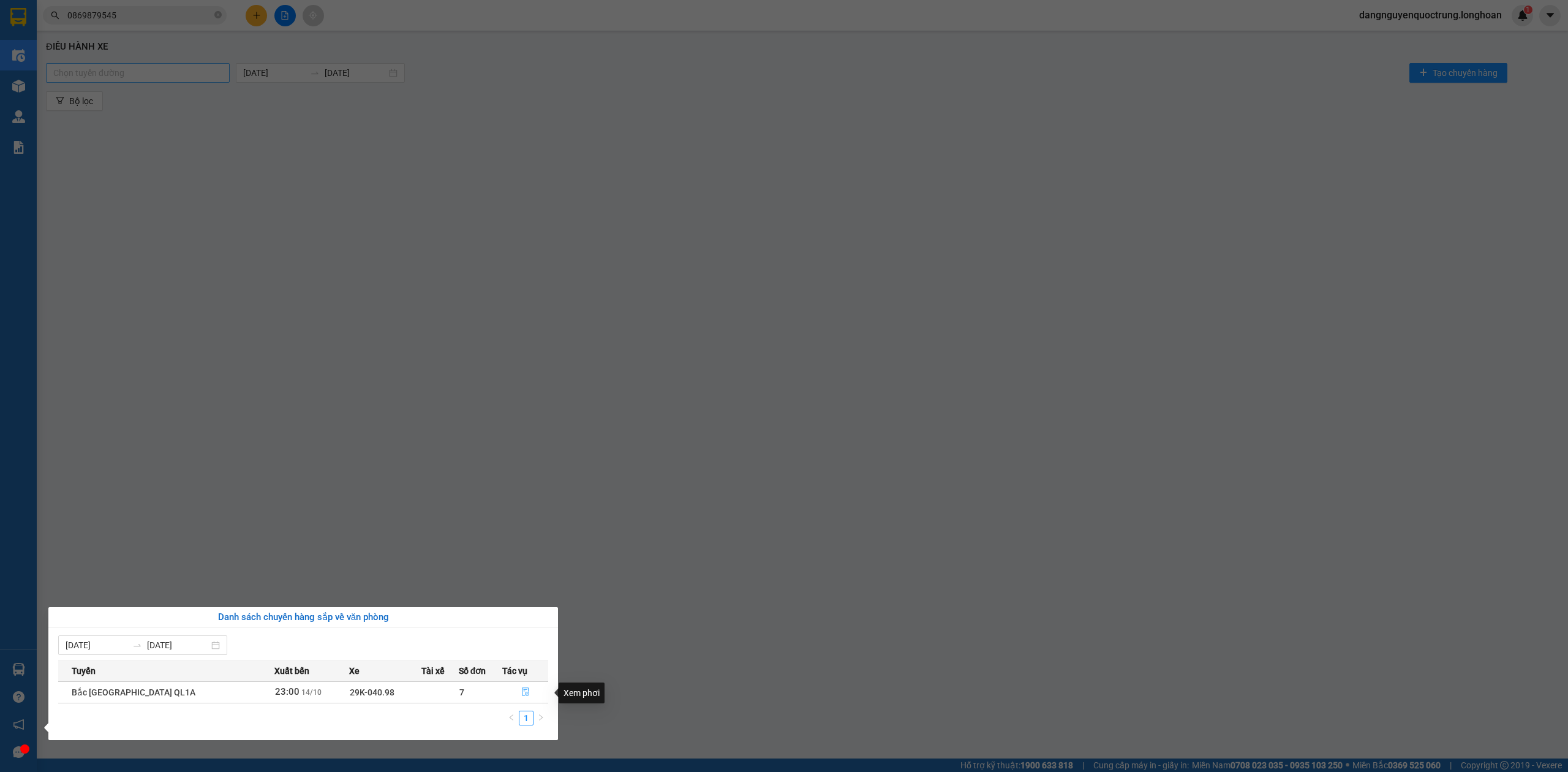
click at [523, 694] on icon "file-done" at bounding box center [525, 692] width 7 height 9
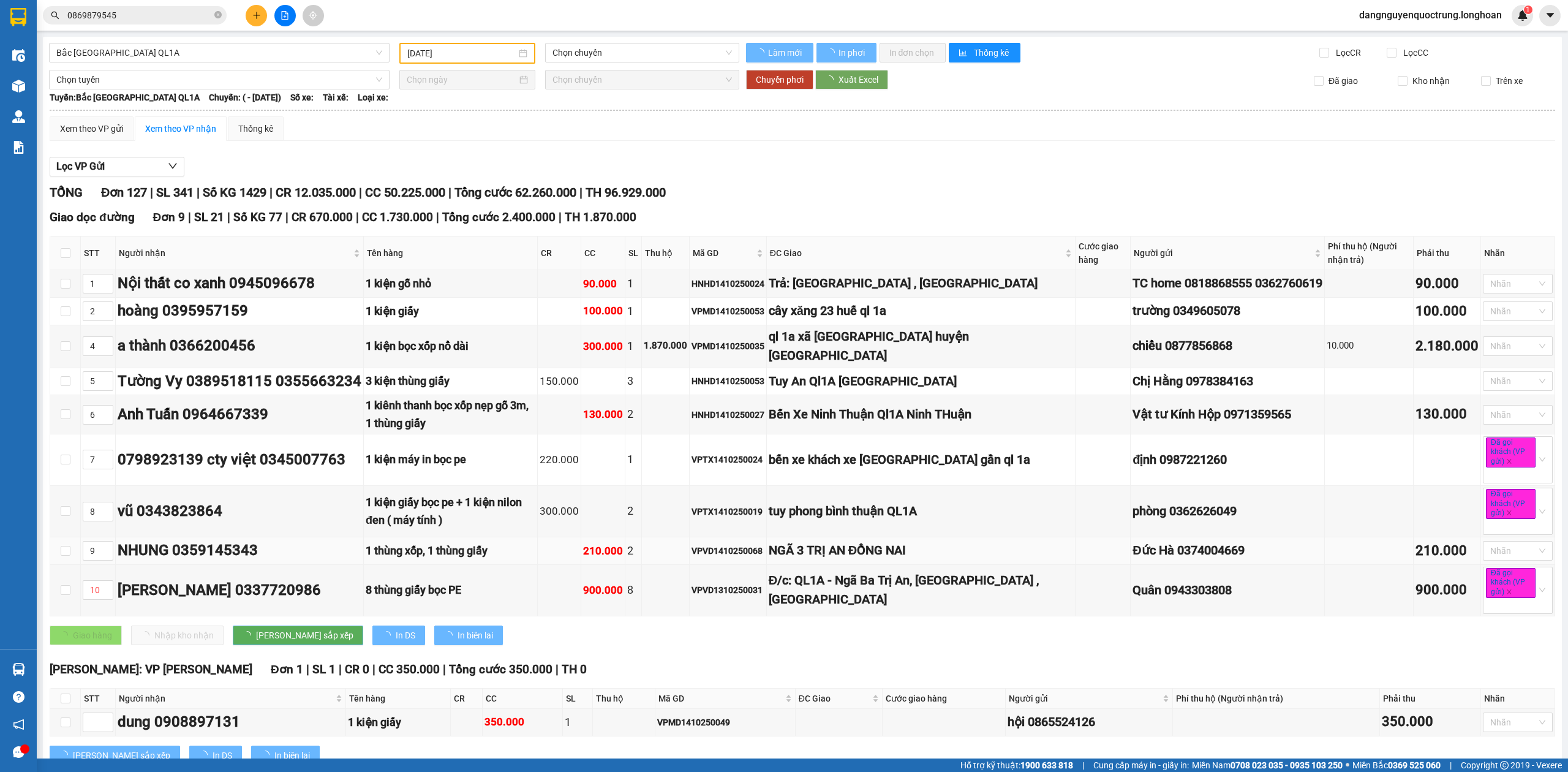
type input "[DATE]"
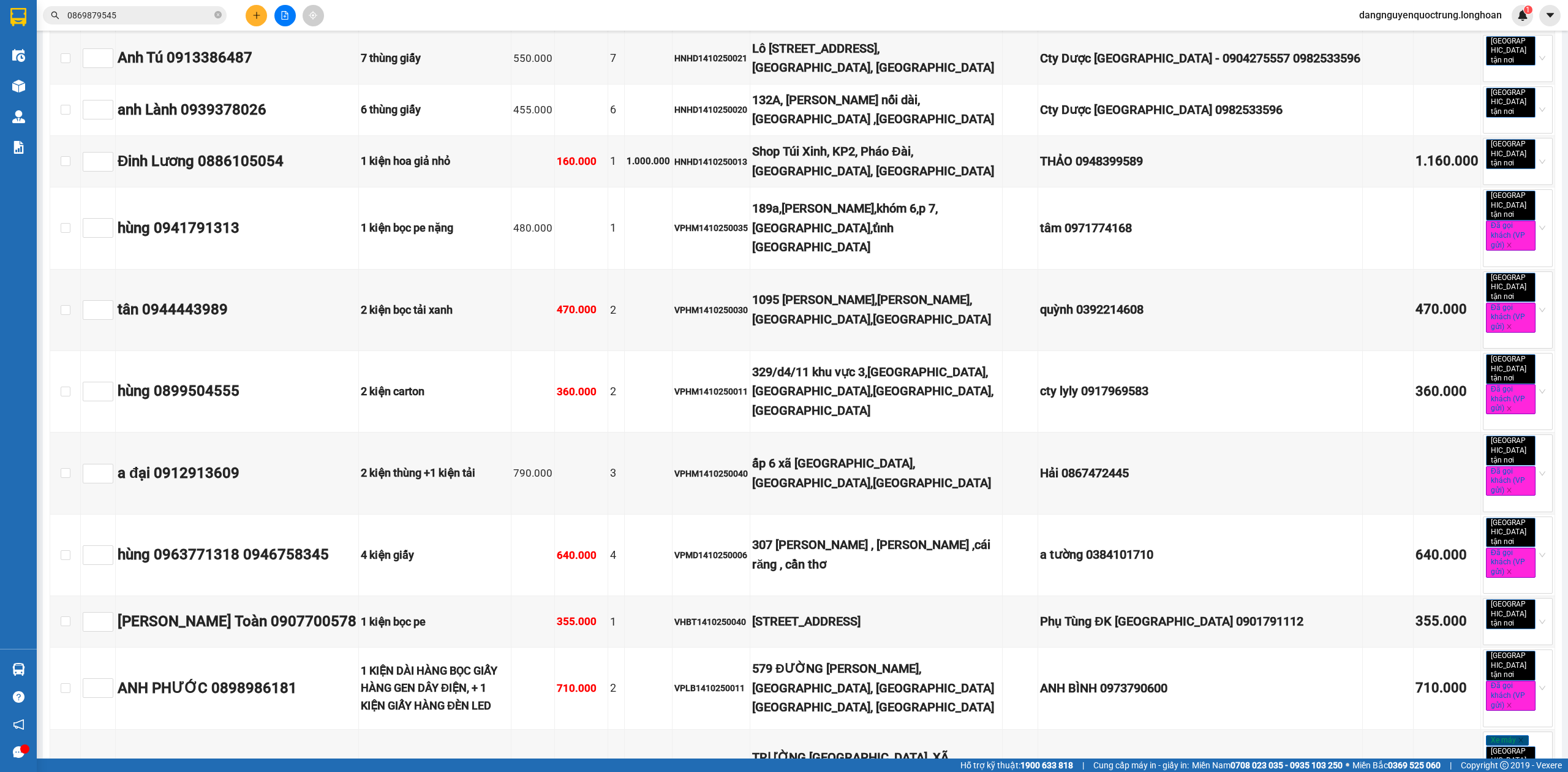
scroll to position [7061, 0]
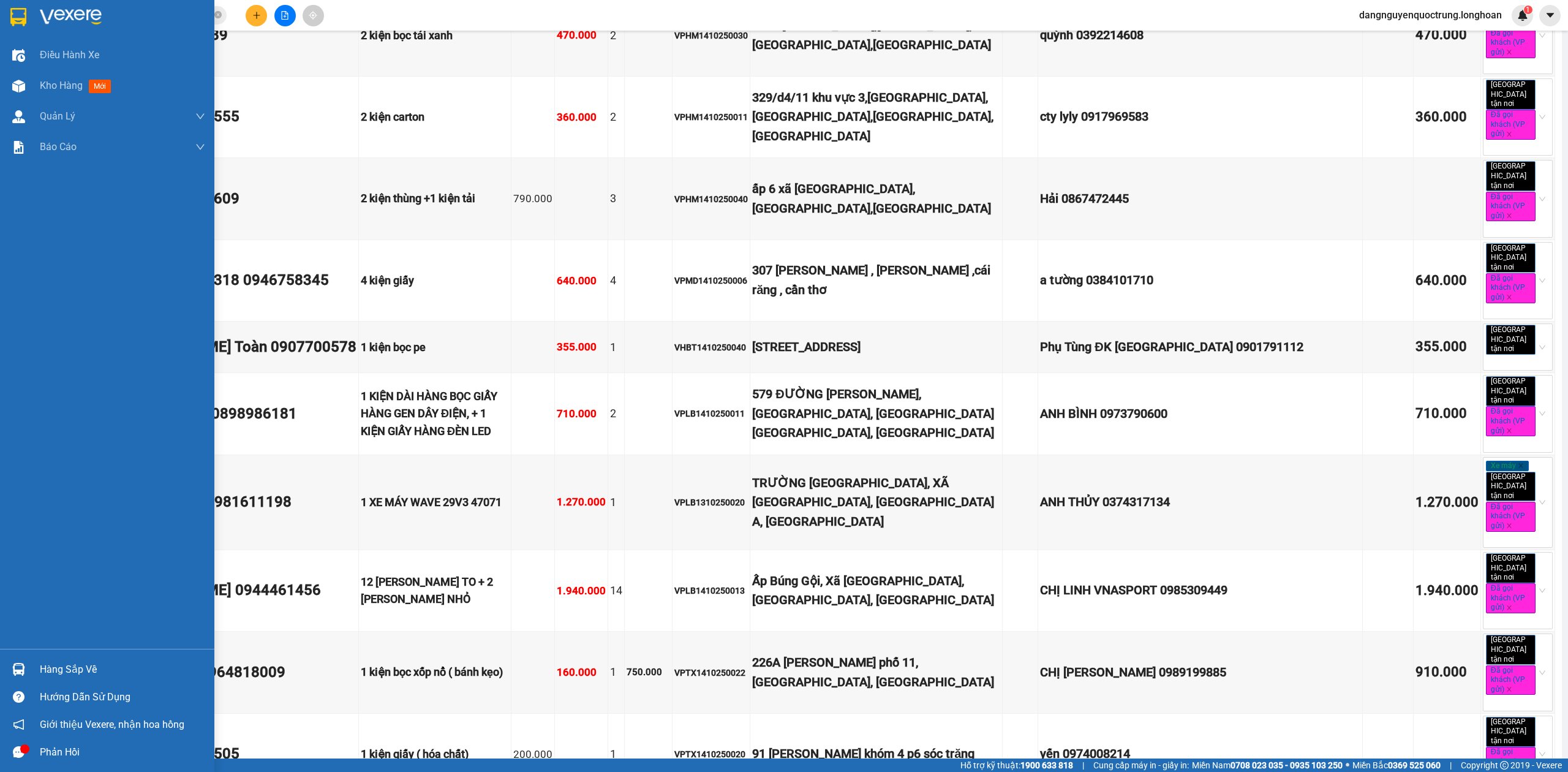
click at [20, 11] on img at bounding box center [18, 17] width 16 height 18
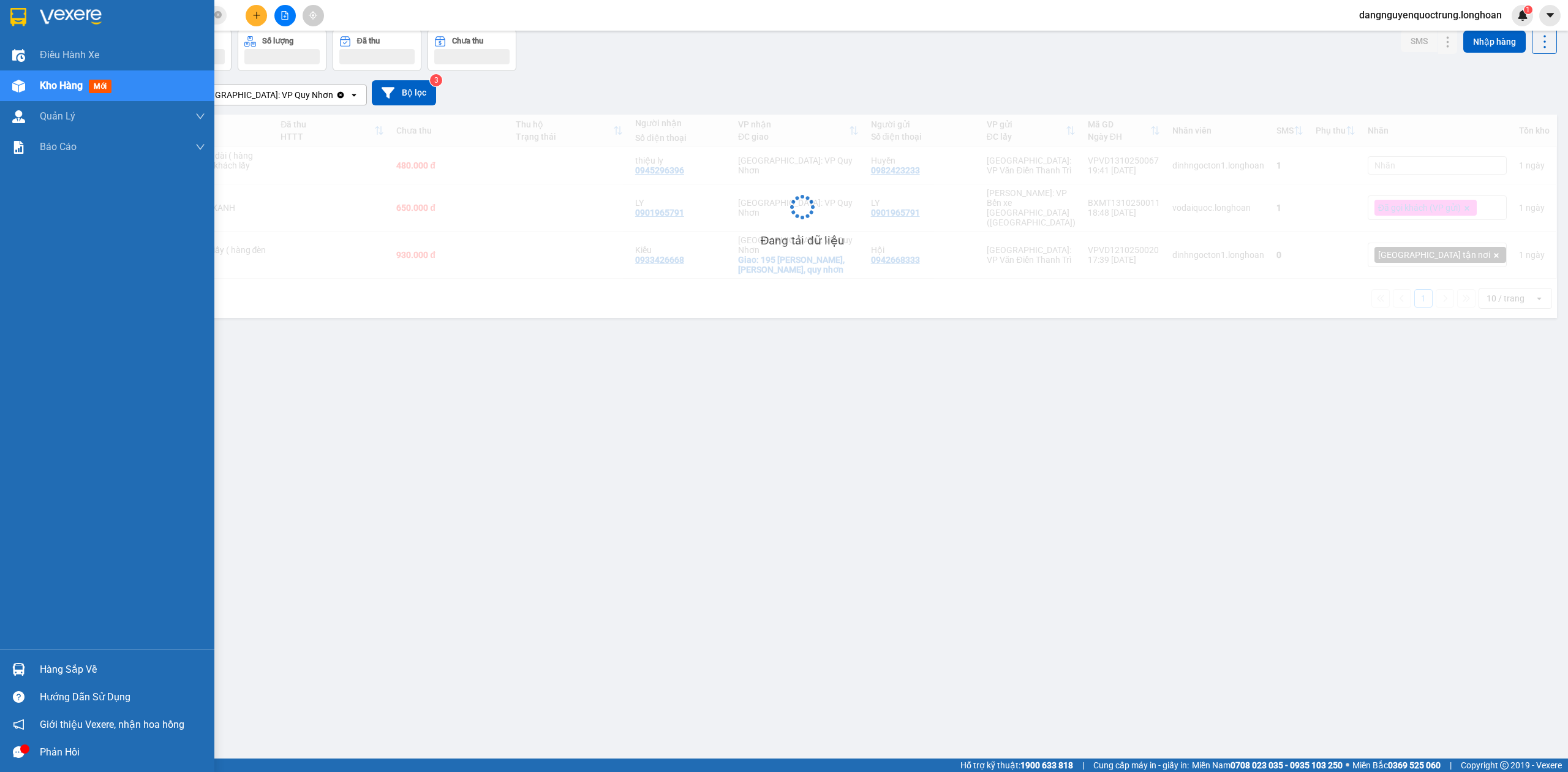
scroll to position [57, 0]
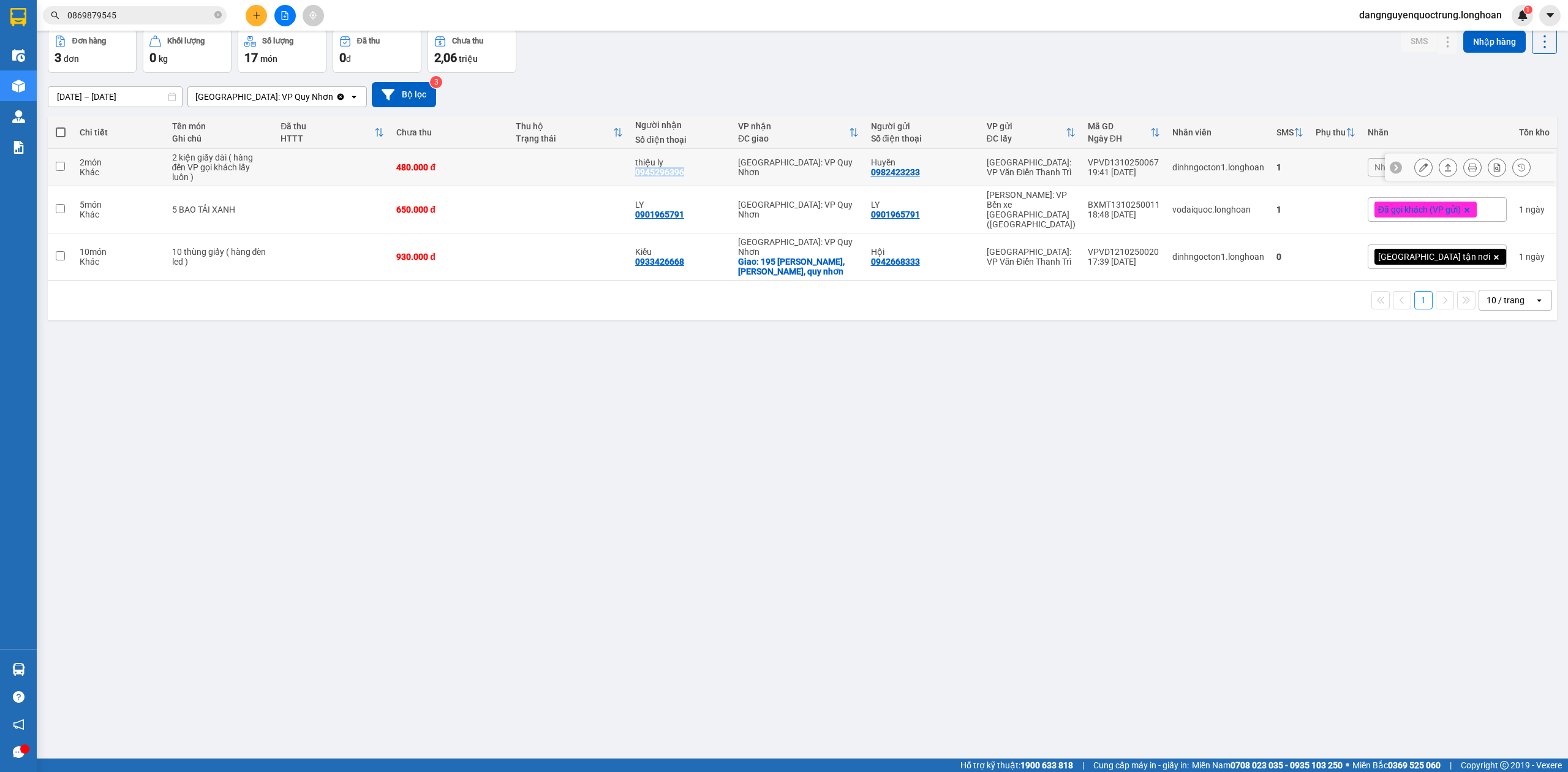
drag, startPoint x: 657, startPoint y: 167, endPoint x: 699, endPoint y: 174, distance: 42.6
click at [699, 174] on td "thiệu ly 0945296396" at bounding box center [680, 168] width 102 height 38
checkbox input "true"
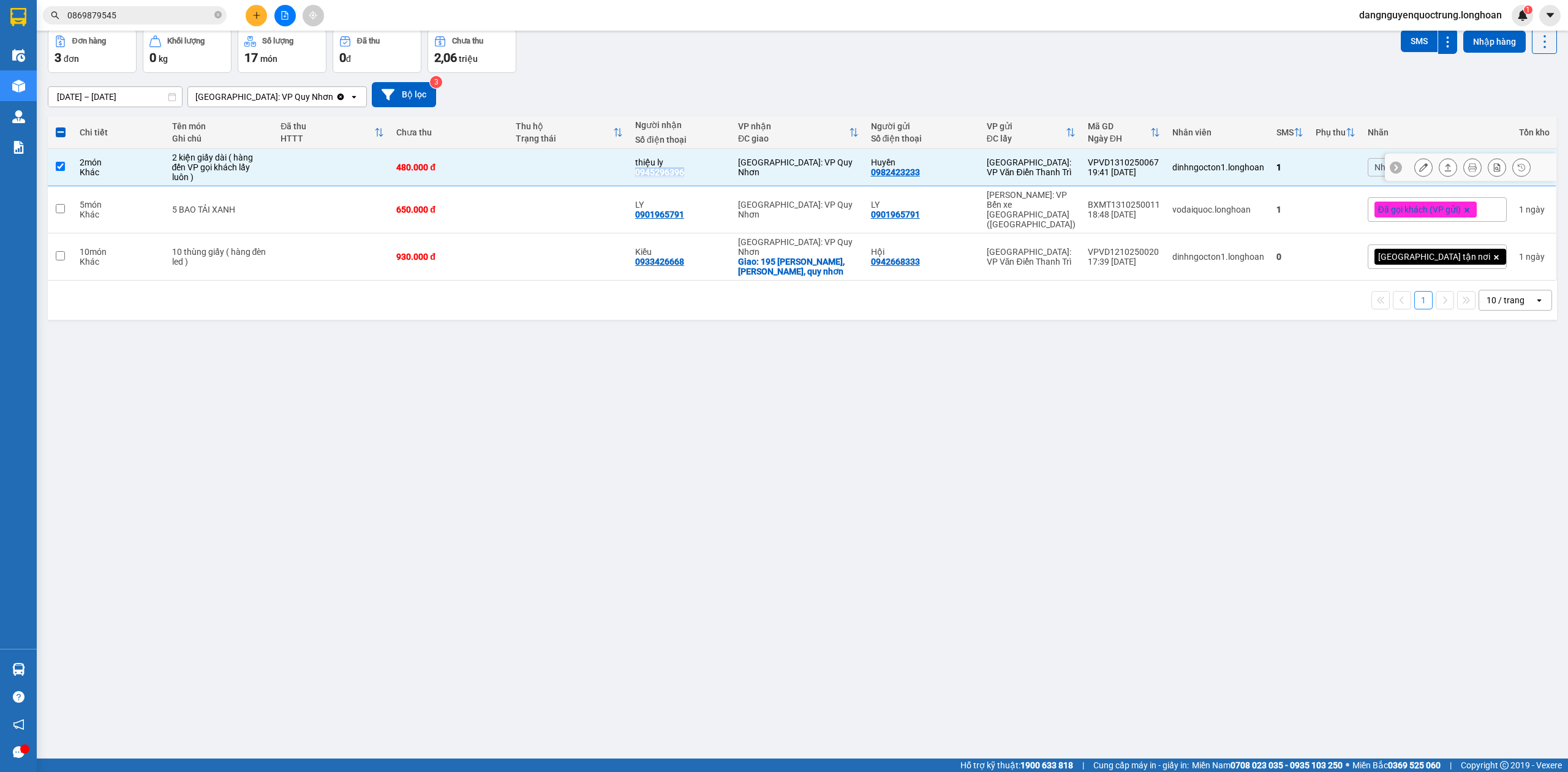
copy div "0945296396"
click at [1010, 461] on div "ver 1.8.147 Kho gửi Trên xe Kho nhận Kho công nợ Hàng đã giao Đơn hàng 3 đơn Kh…" at bounding box center [801, 366] width 1518 height 772
click at [1468, 163] on icon at bounding box center [1472, 167] width 9 height 9
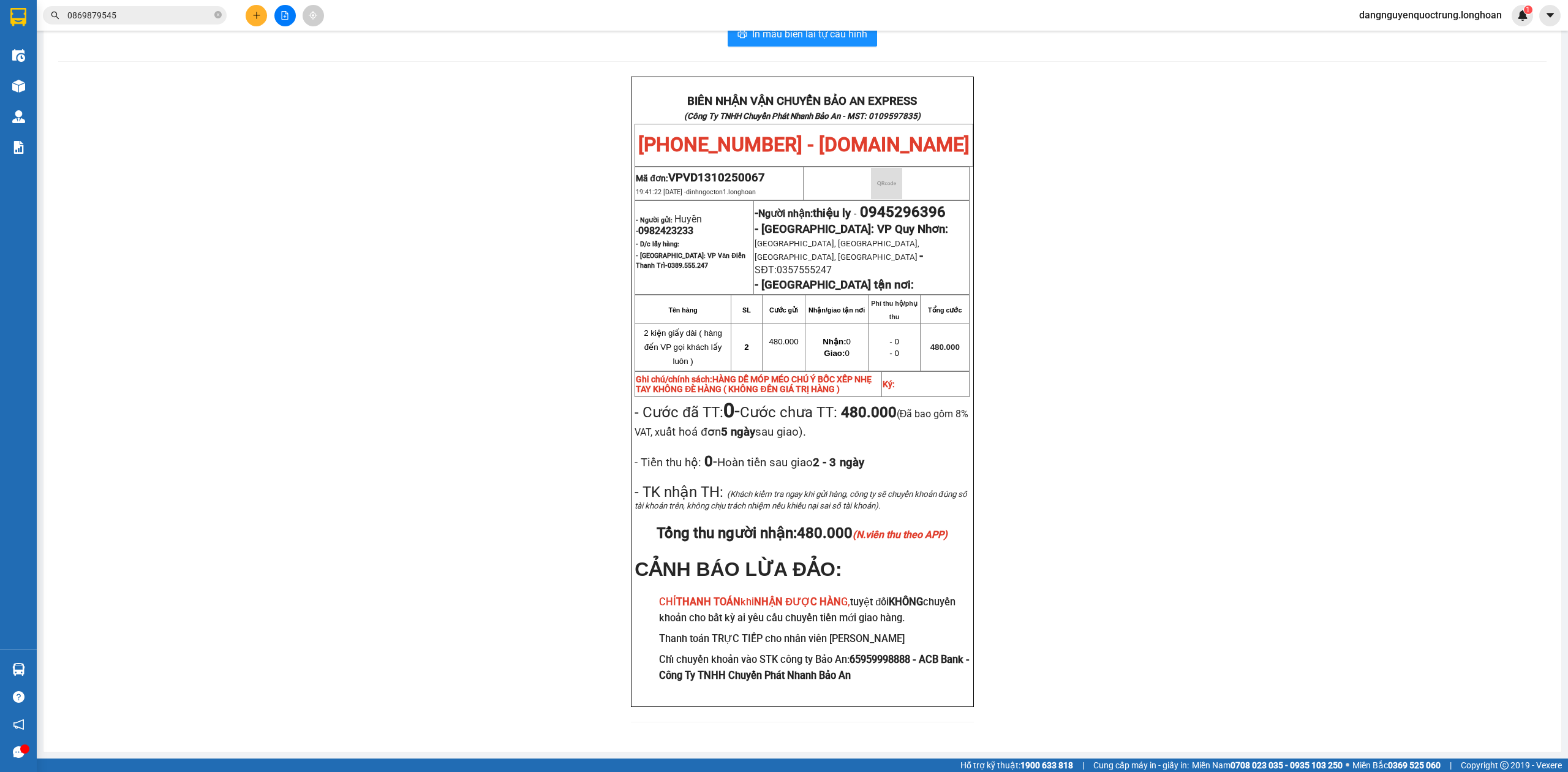
scroll to position [51, 0]
click at [1164, 308] on div "BIÊN NHẬN VẬN CHUYỂN BẢO AN EXPRESS (Công Ty TNHH Chuyển Phát Nhanh Bảo An - MS…" at bounding box center [802, 407] width 1488 height 661
click at [1219, 447] on div "BIÊN NHẬN VẬN CHUYỂN BẢO AN EXPRESS (Công Ty TNHH Chuyển Phát Nhanh Bảo An - MS…" at bounding box center [802, 407] width 1488 height 661
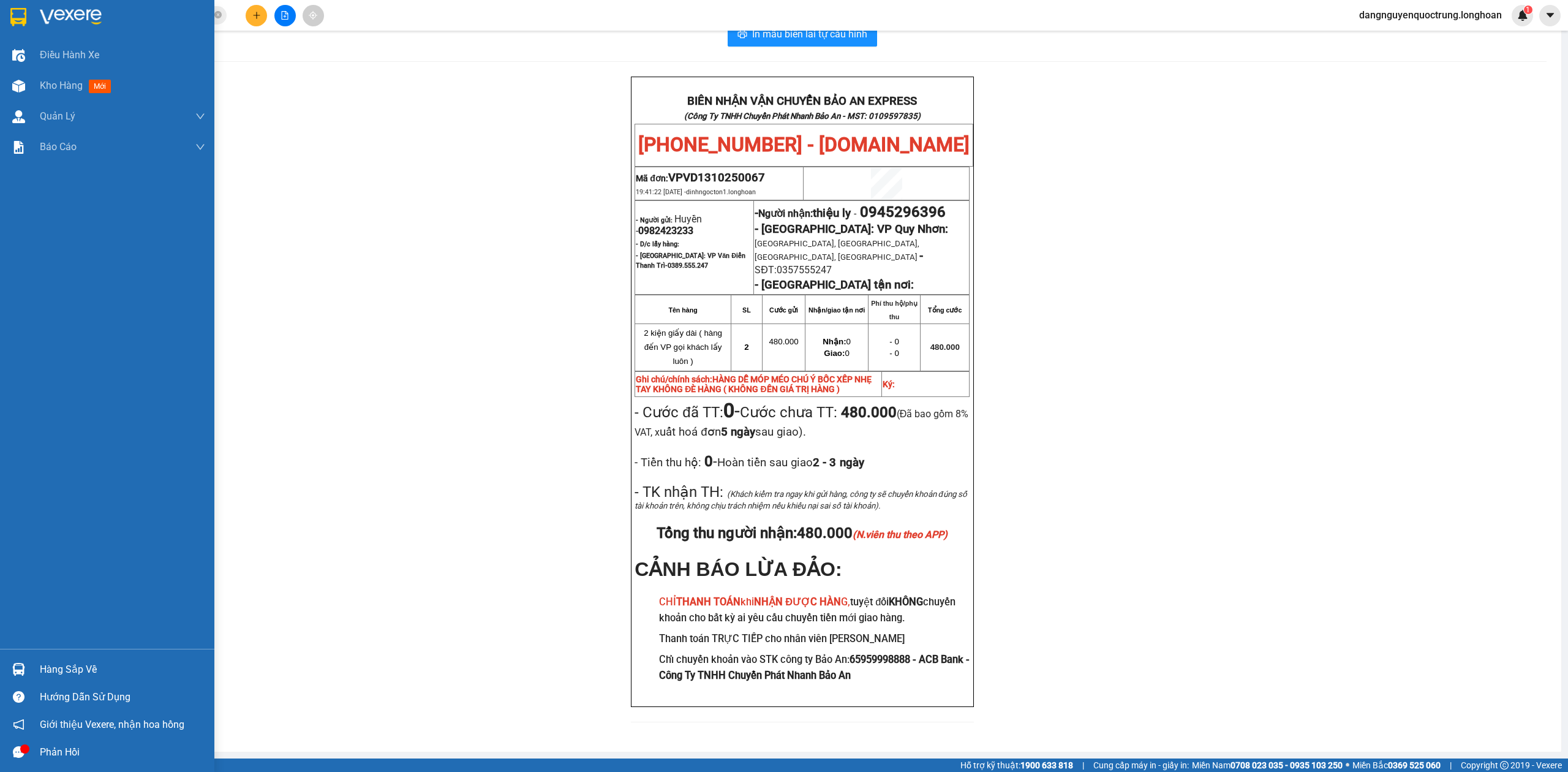
click at [30, 25] on div at bounding box center [107, 20] width 215 height 40
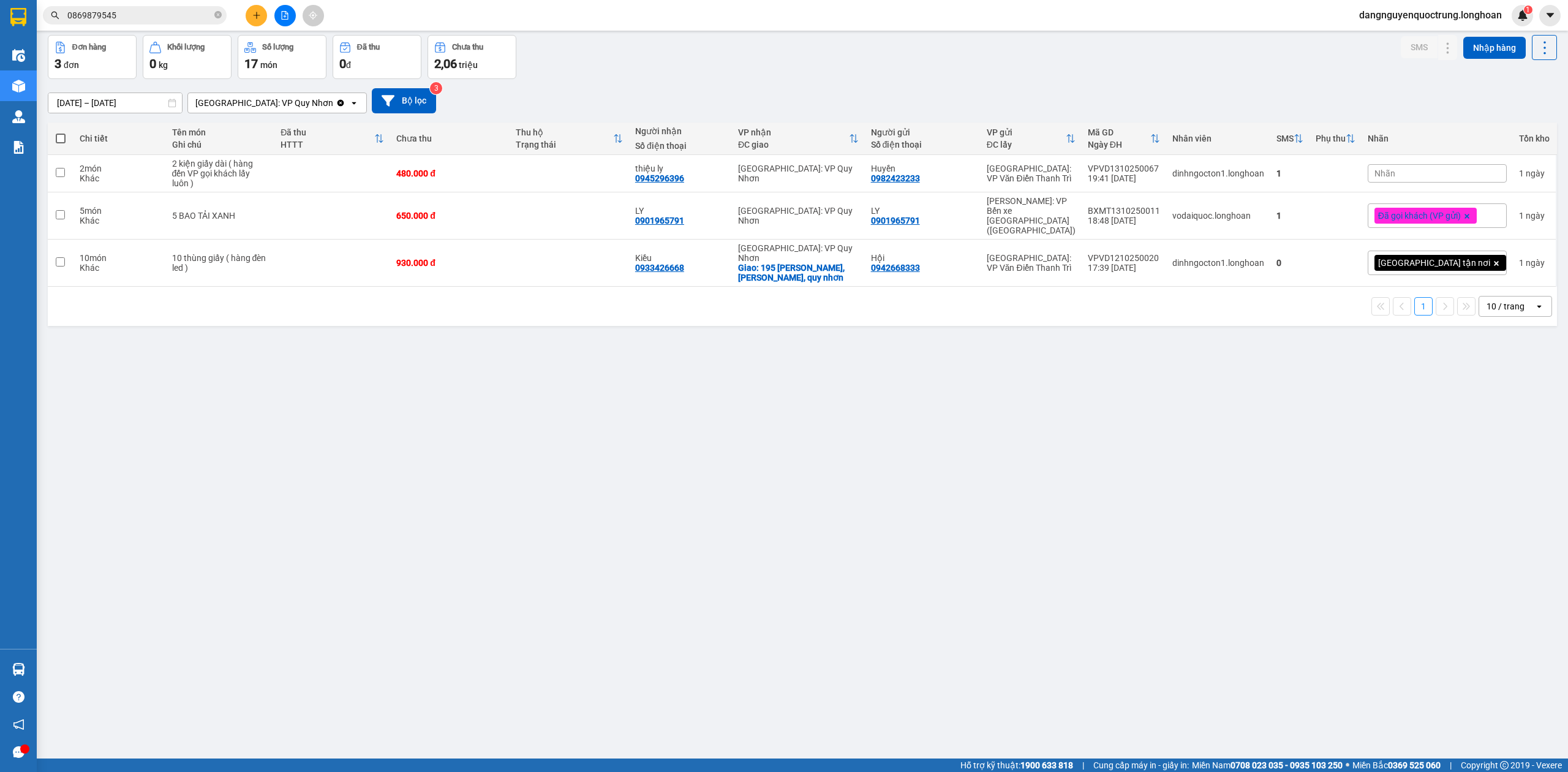
drag, startPoint x: 854, startPoint y: 422, endPoint x: 859, endPoint y: 430, distance: 9.4
click at [854, 422] on div "ver 1.8.147 Kho gửi Trên xe Kho nhận Kho công nợ Hàng đã giao Đơn hàng 3 đơn Kh…" at bounding box center [801, 372] width 1518 height 772
click at [1136, 541] on div "ver 1.8.147 Kho gửi Trên xe Kho nhận Kho công nợ Hàng đã giao Đơn hàng 3 đơn Kh…" at bounding box center [801, 372] width 1518 height 772
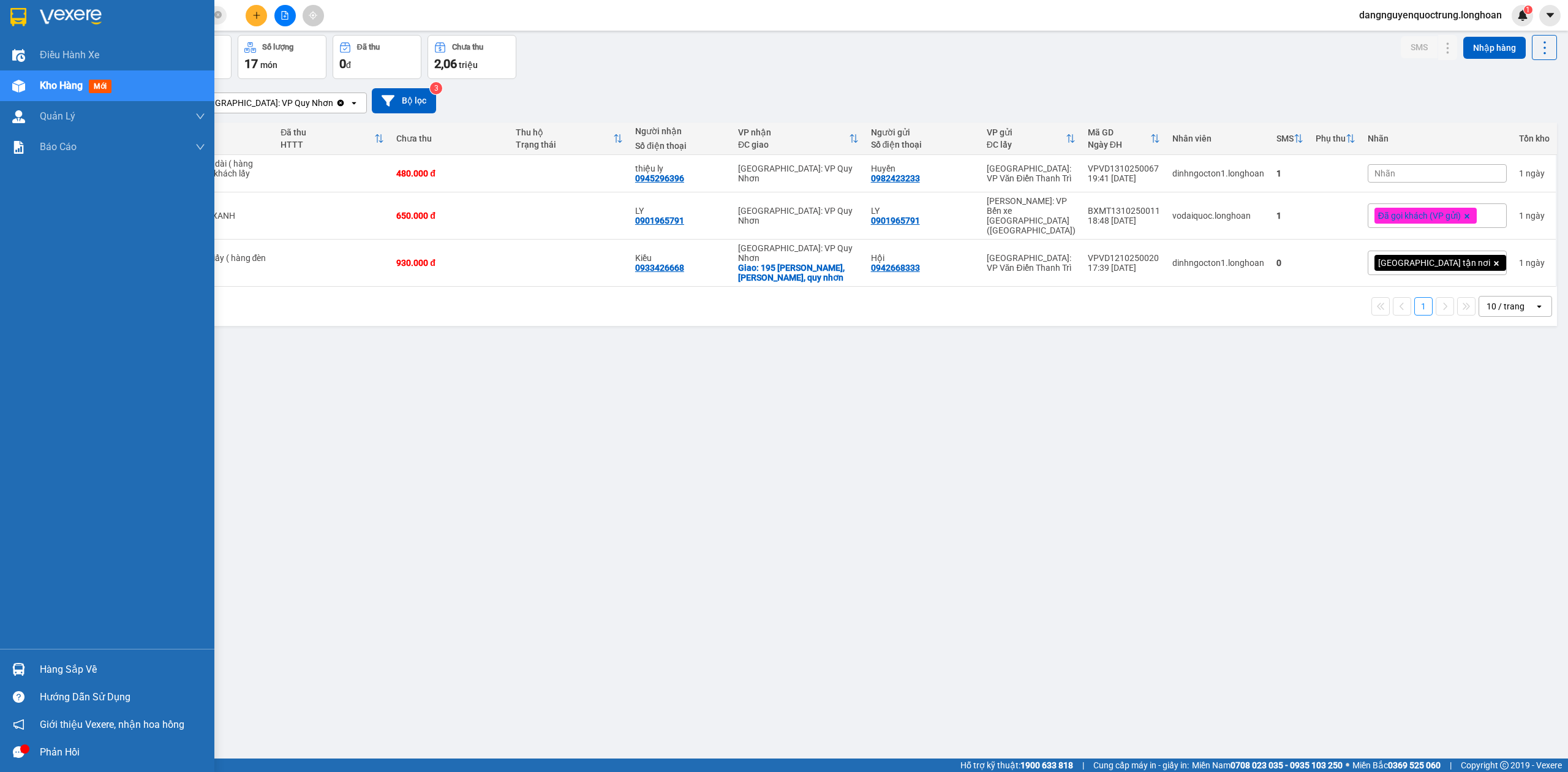
click at [6, 676] on div "Hàng sắp về" at bounding box center [107, 670] width 215 height 28
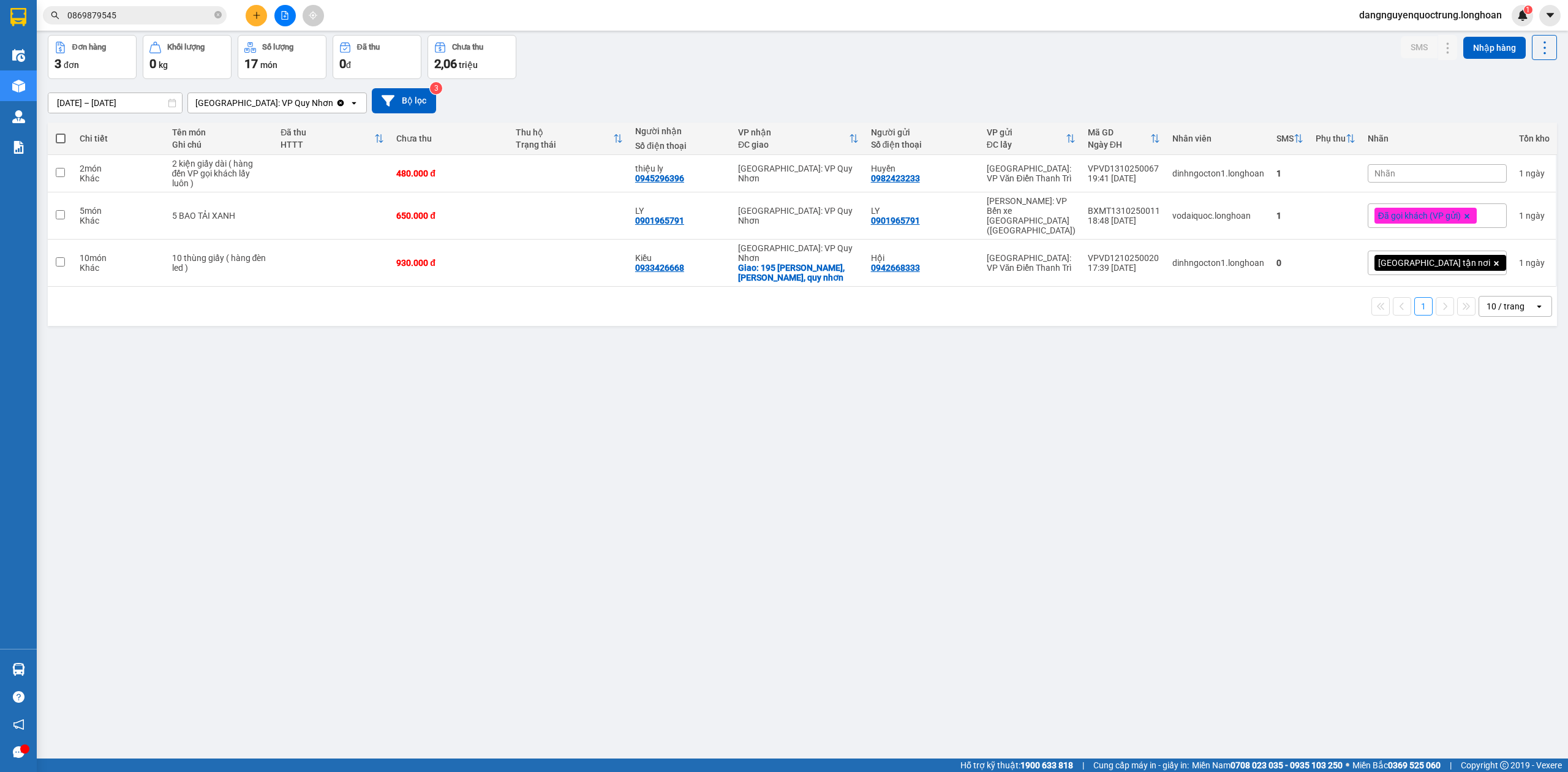
click at [632, 478] on section "Kết quả tìm kiếm ( 3 ) Bộ lọc Mã ĐH Trạng thái Món hàng Thu hộ Tổng cước Chưa c…" at bounding box center [784, 386] width 1568 height 772
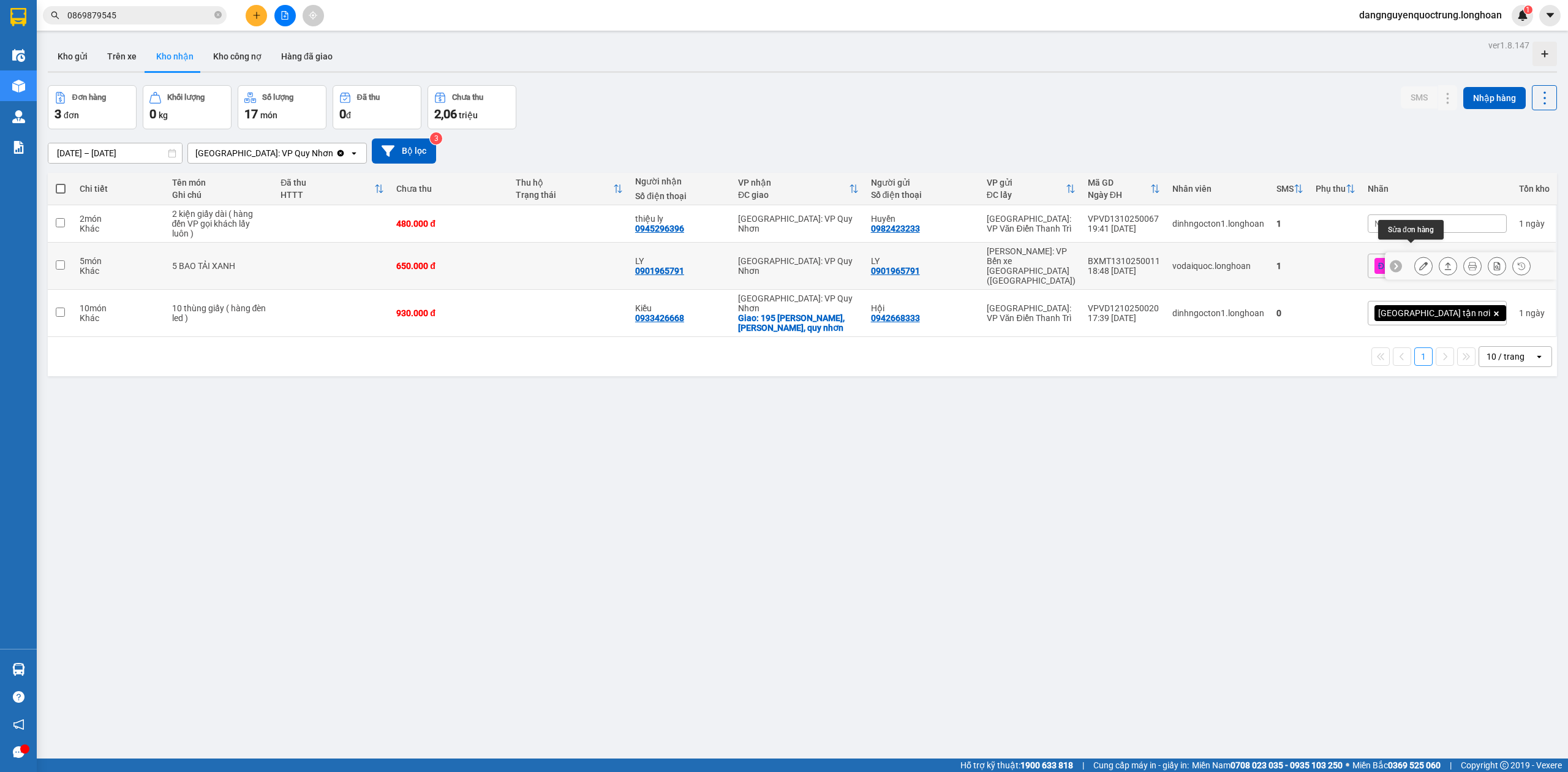
click at [1419, 262] on icon at bounding box center [1423, 266] width 9 height 9
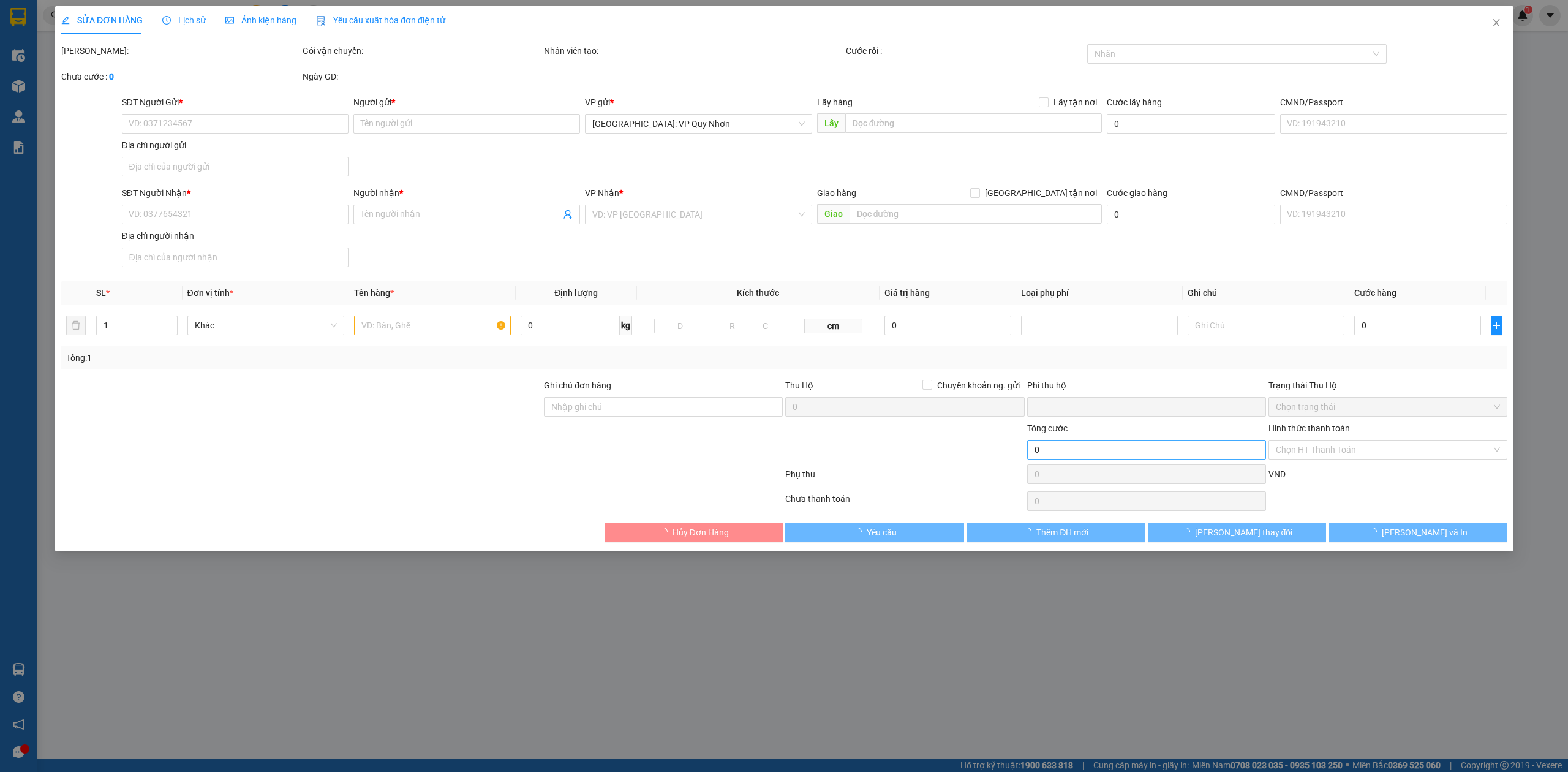
type input "0901965791"
type input "LY"
type input "0901965791"
type input "LY"
type input "NHẬN NGUYÊN KIỆN GIAO NGUYÊN KIỆN, HƯ VỠ K ĐỀN"
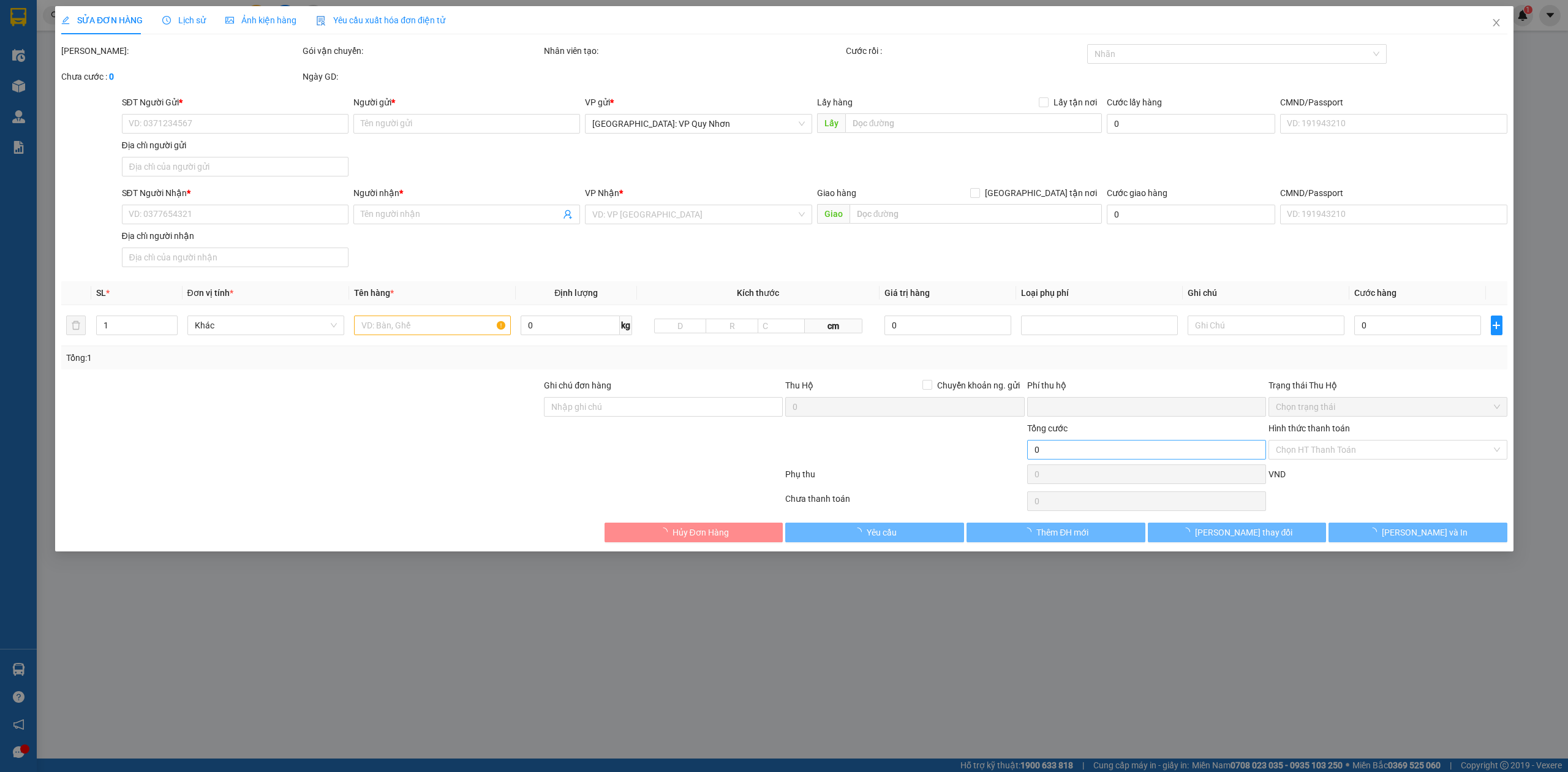
type input "0"
type input "650.000"
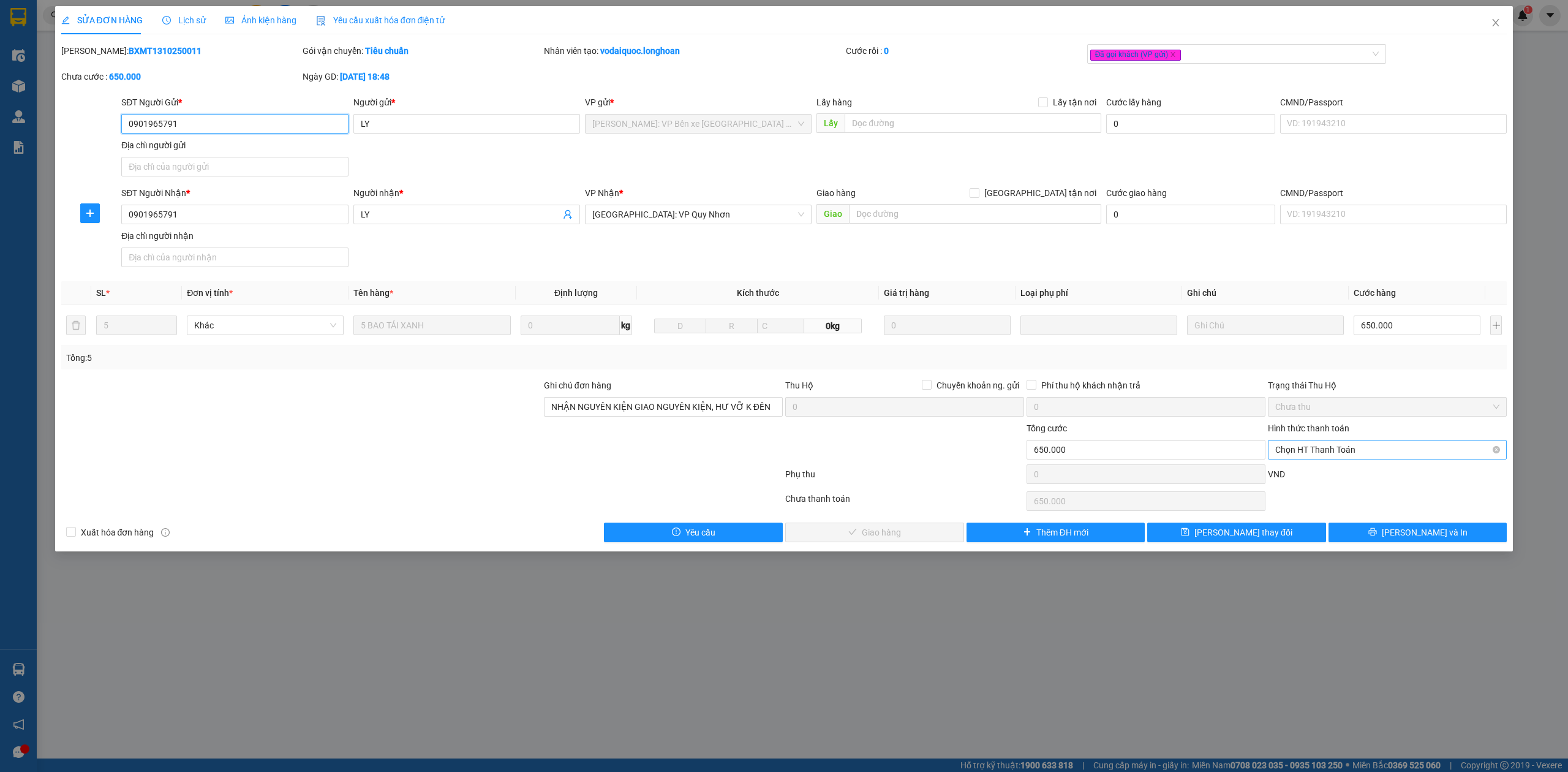
click at [1316, 460] on div "Chọn HT Thanh Toán" at bounding box center [1387, 450] width 239 height 20
click at [1321, 481] on div "Tại văn phòng" at bounding box center [1386, 477] width 224 height 14
type input "0"
click at [875, 530] on span "[PERSON_NAME] và Giao hàng" at bounding box center [881, 532] width 117 height 14
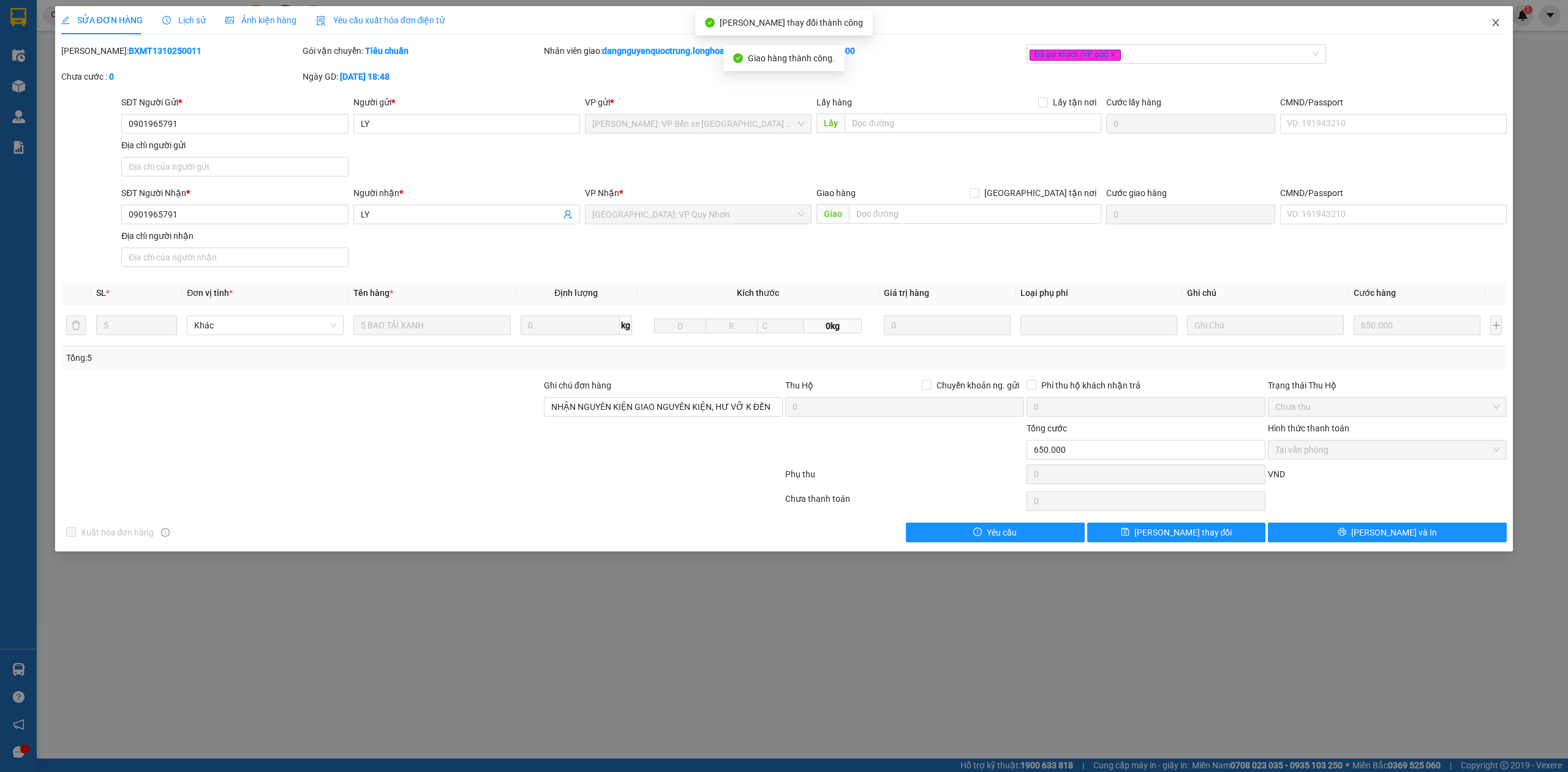
click at [1497, 21] on icon "close" at bounding box center [1495, 22] width 7 height 7
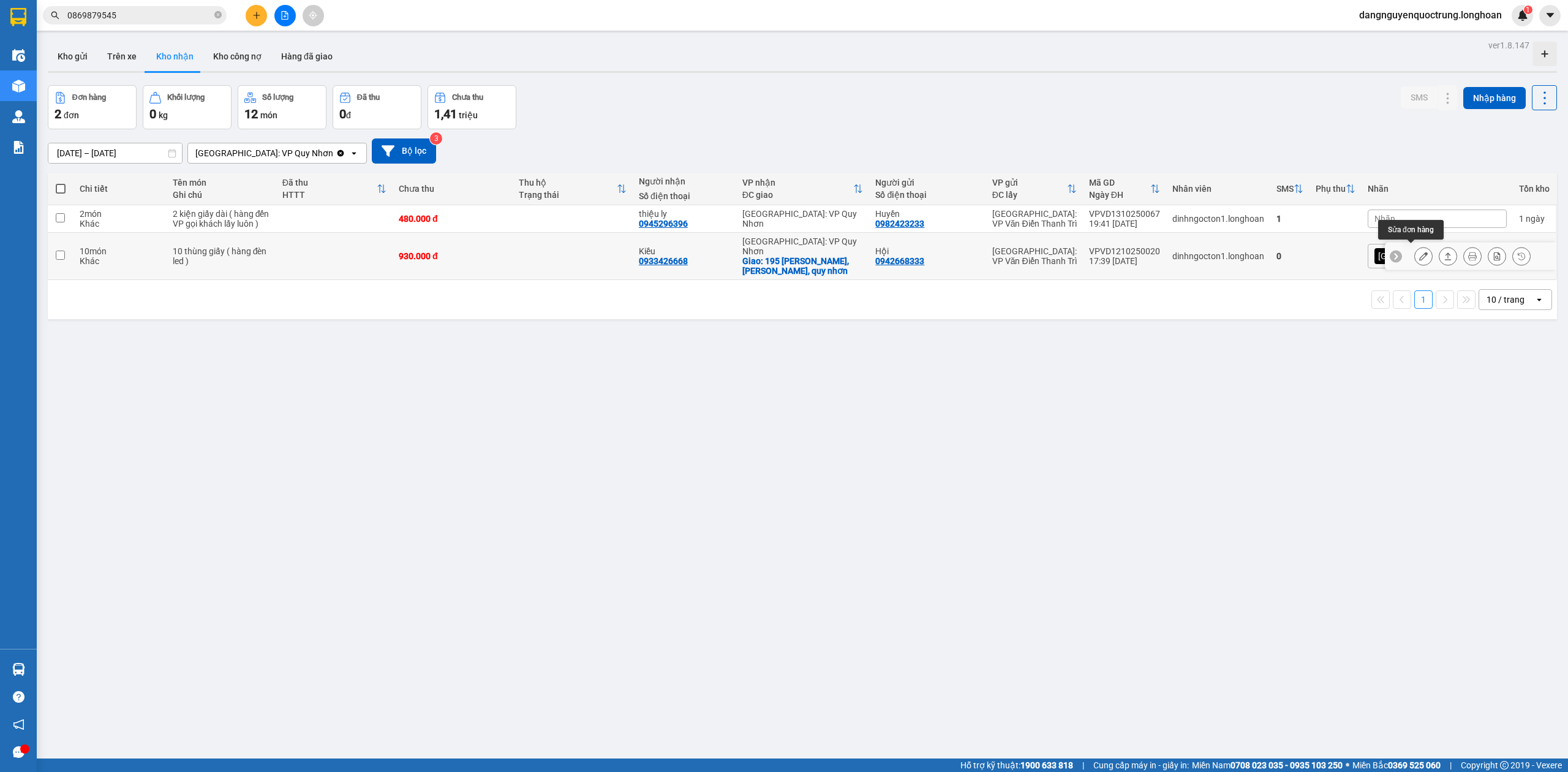
click at [1419, 252] on icon at bounding box center [1423, 256] width 9 height 9
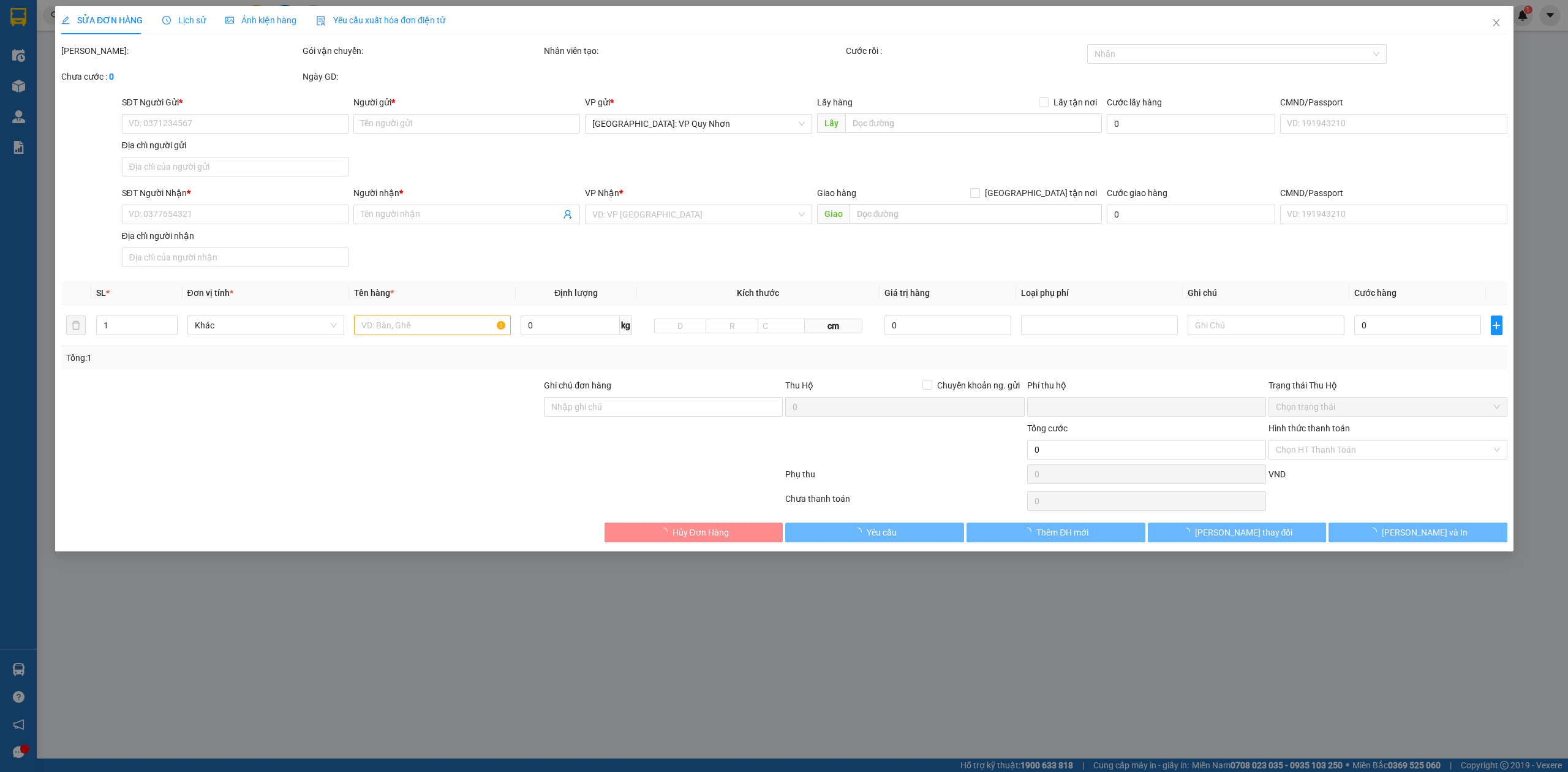
type input "0942668333"
type input "Hội"
type input "0933426668"
type input "Kiều"
checkbox input "true"
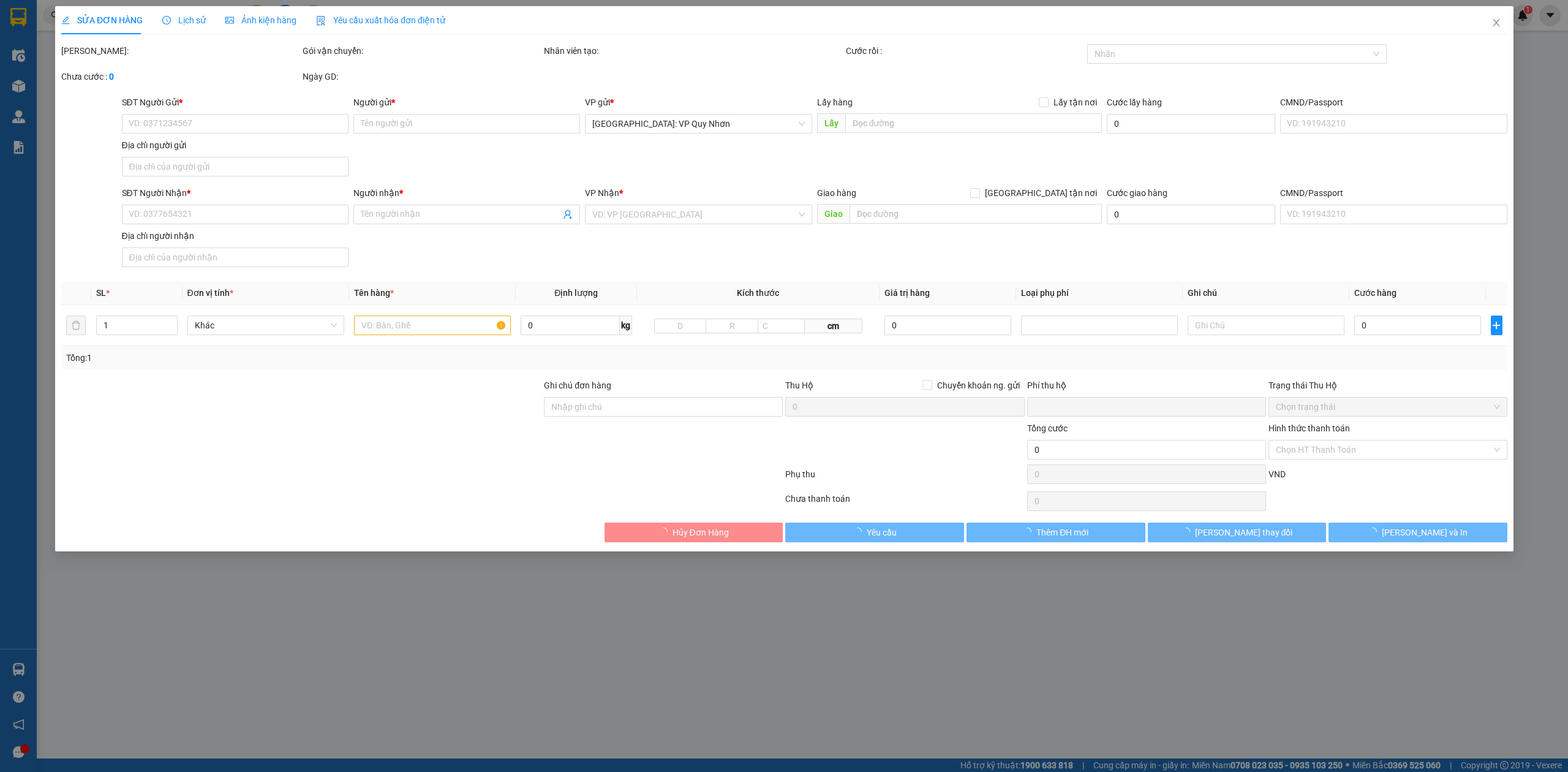
type input "195 [PERSON_NAME], [PERSON_NAME], quy nhơn"
type input "HÀNG DỄ MÓP MÉO CHÚ Ý BỐC XẾP NHẸ TAY KHÔNG ĐÈ HÀNG ( KHÔNG ĐỀN GIÁ TRỊ HÀNG )"
type input "0"
type input "930.000"
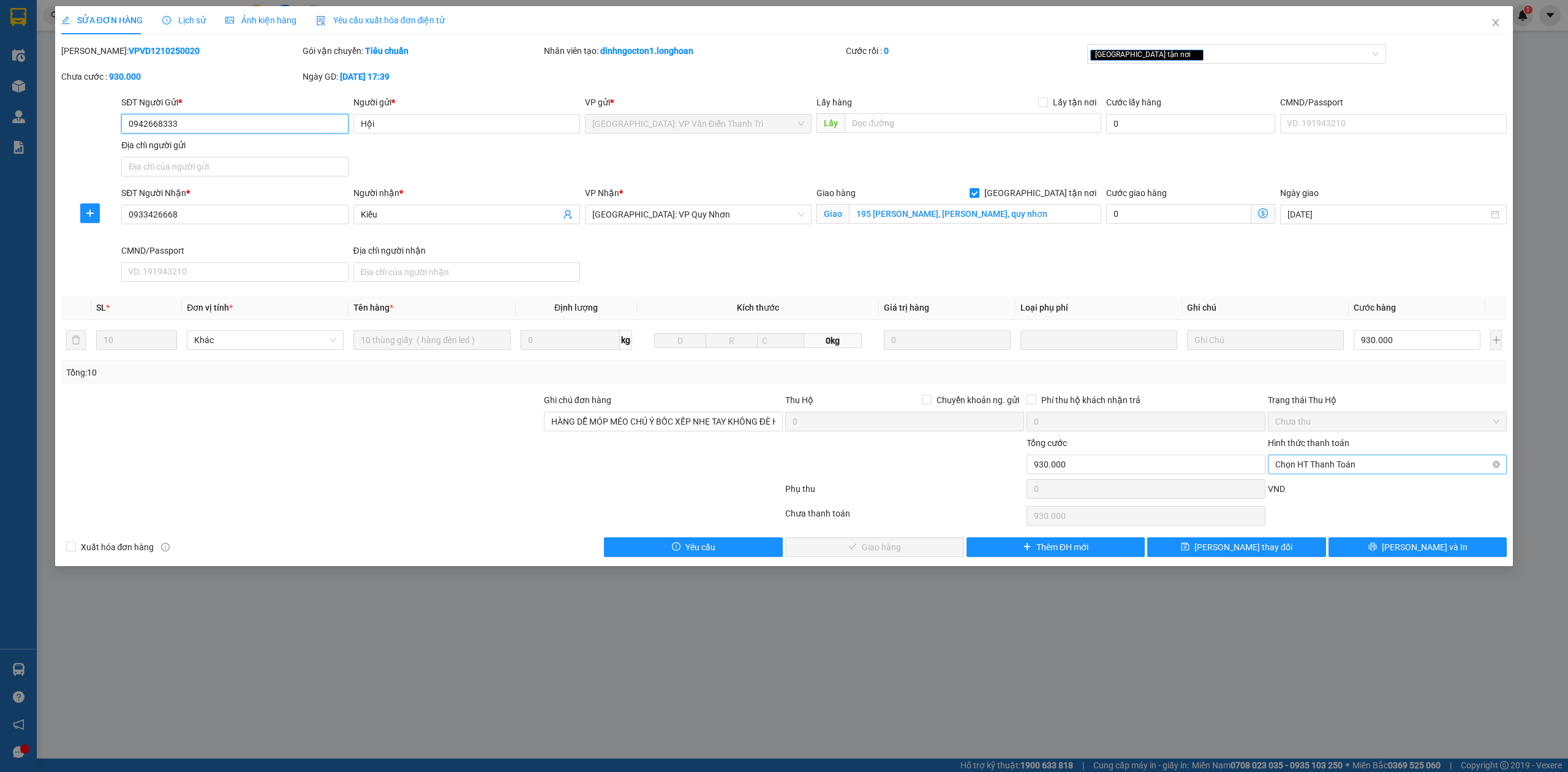
click at [1354, 466] on span "Chọn HT Thanh Toán" at bounding box center [1386, 465] width 224 height 18
click at [1343, 488] on div "Tại văn phòng" at bounding box center [1386, 491] width 224 height 14
type input "0"
click at [846, 552] on button "[PERSON_NAME] và Giao hàng" at bounding box center [875, 547] width 179 height 20
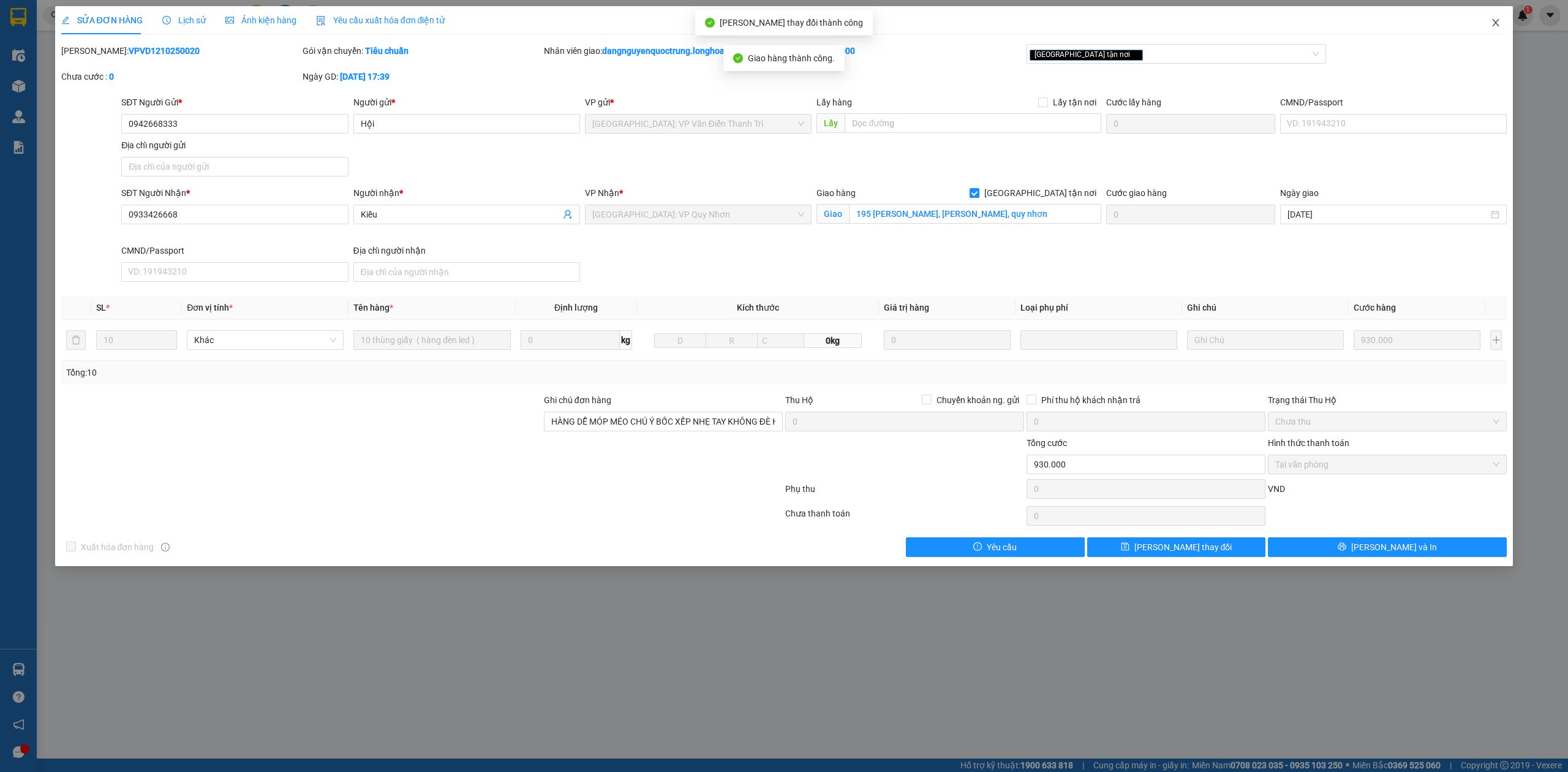
click at [1495, 25] on icon "close" at bounding box center [1495, 23] width 10 height 10
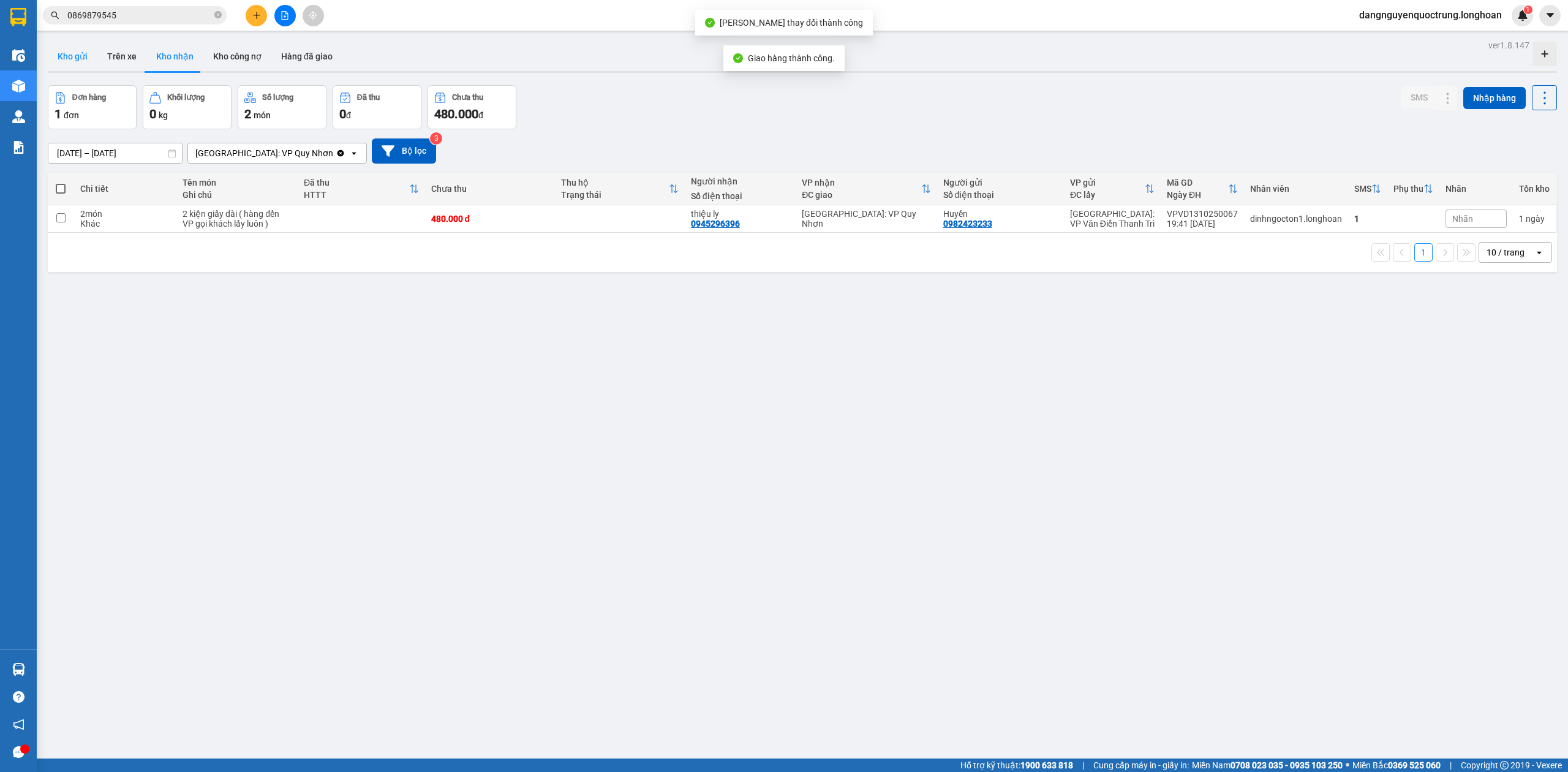
click at [84, 64] on button "Kho gửi" at bounding box center [73, 57] width 50 height 30
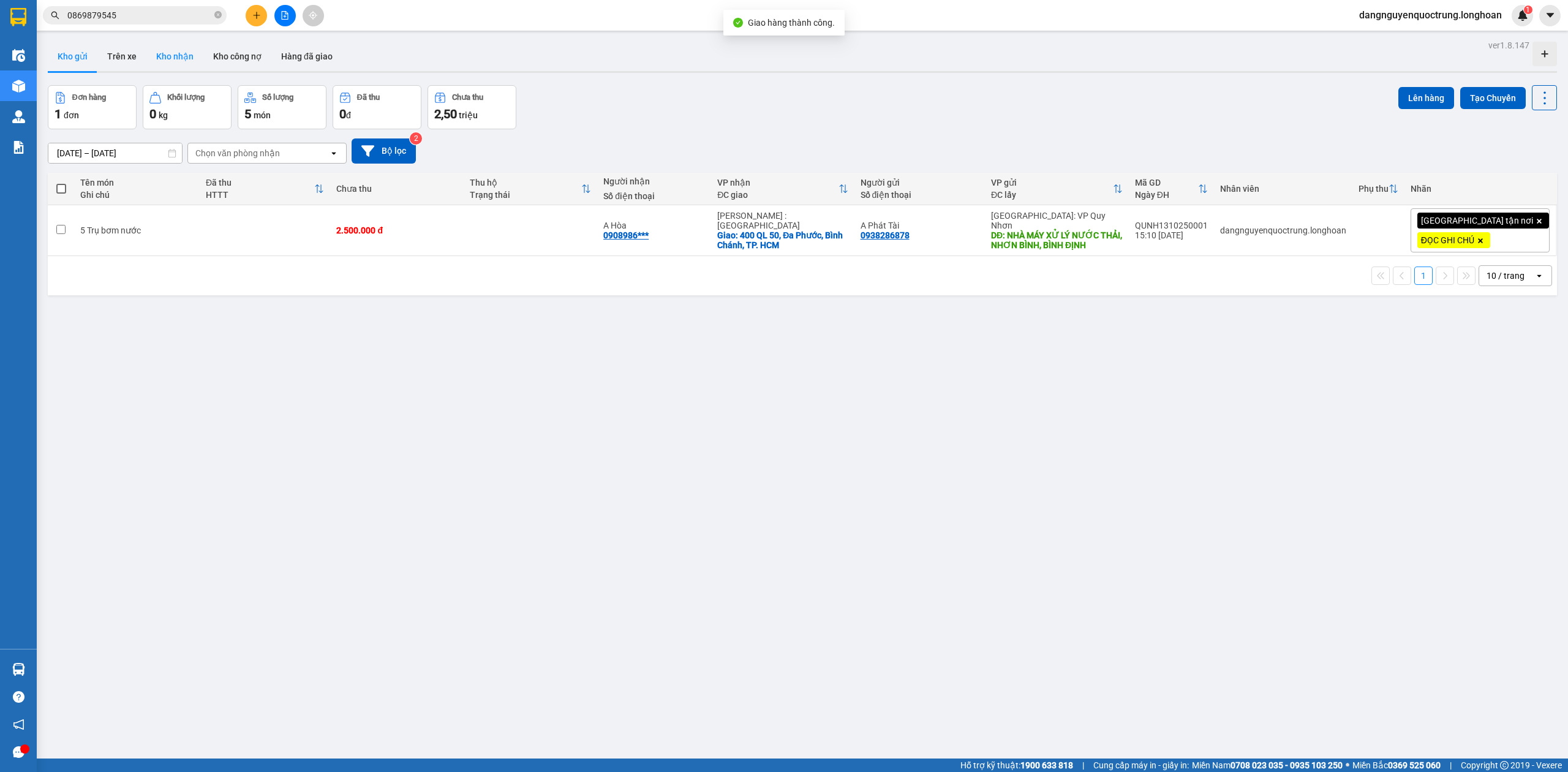
click at [167, 65] on button "Kho nhận" at bounding box center [174, 57] width 57 height 30
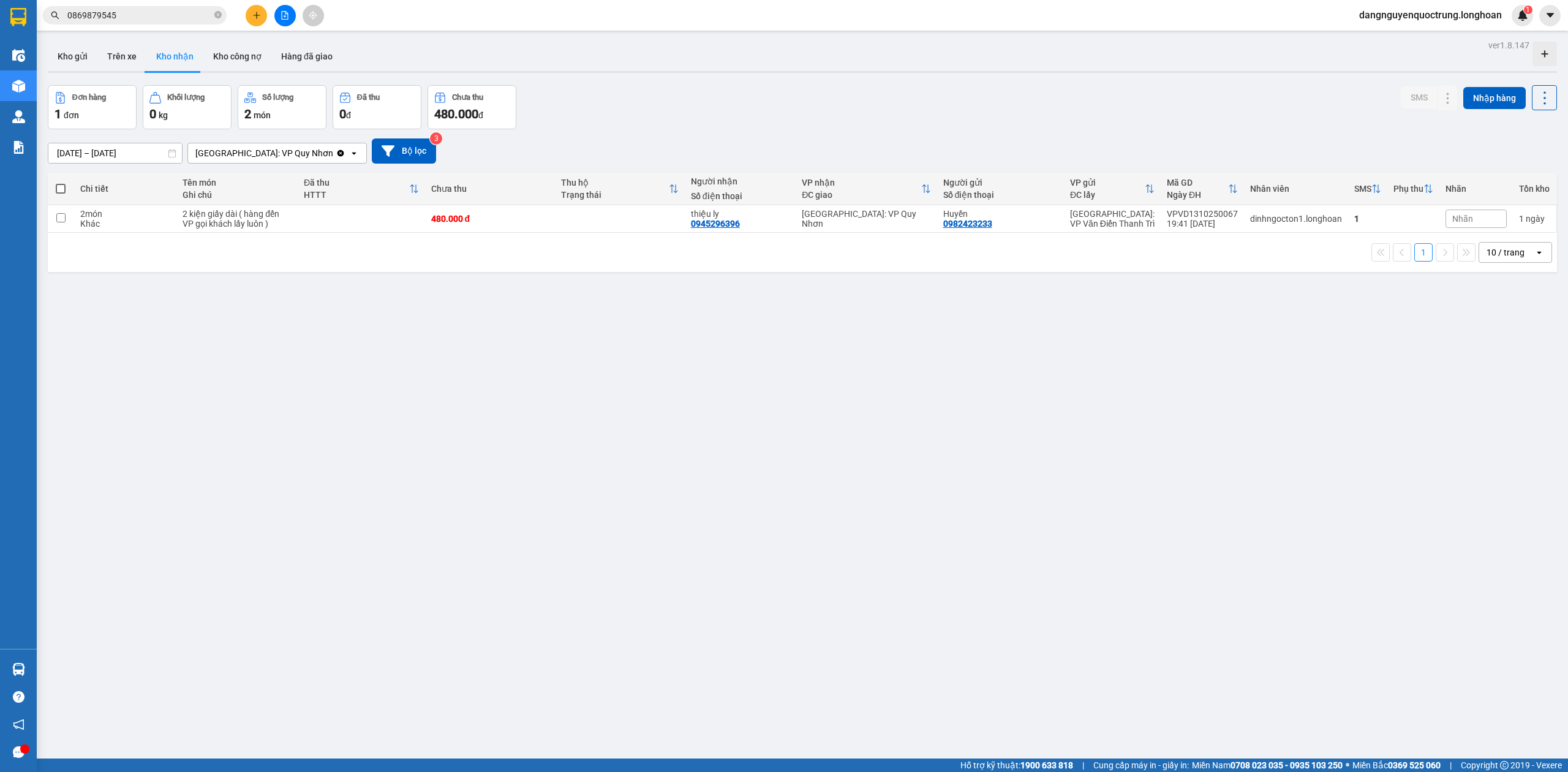
click at [490, 535] on div "ver 1.8.147 Kho gửi Trên xe Kho nhận Kho công nợ Hàng đã giao Đơn hàng 1 đơn Kh…" at bounding box center [801, 423] width 1518 height 772
